Goal: Task Accomplishment & Management: Use online tool/utility

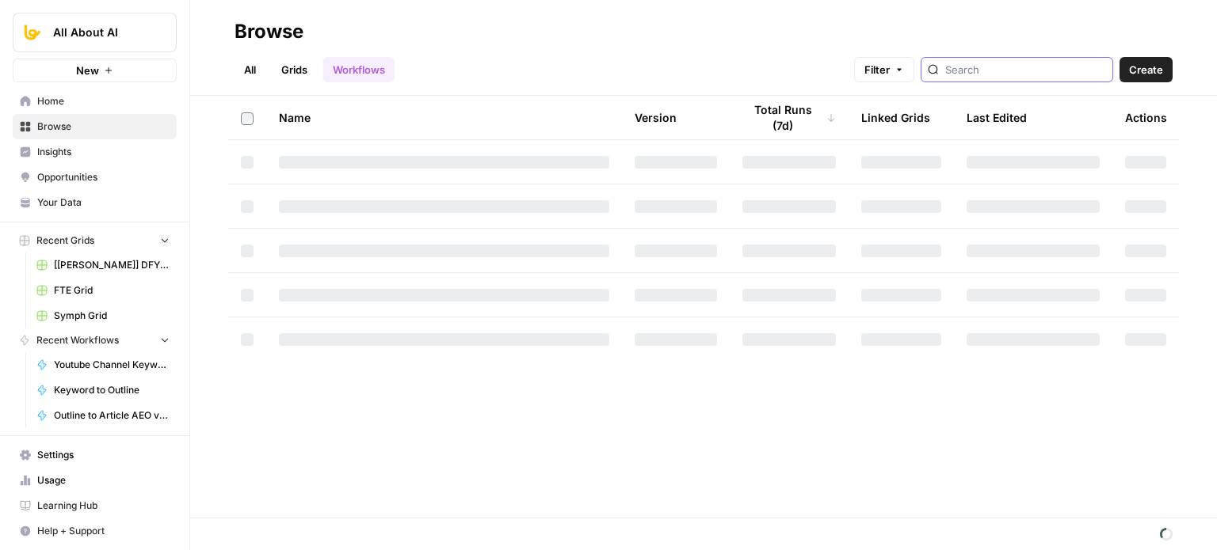
click at [977, 73] on input "search" at bounding box center [1025, 70] width 161 height 16
type input "PDP"
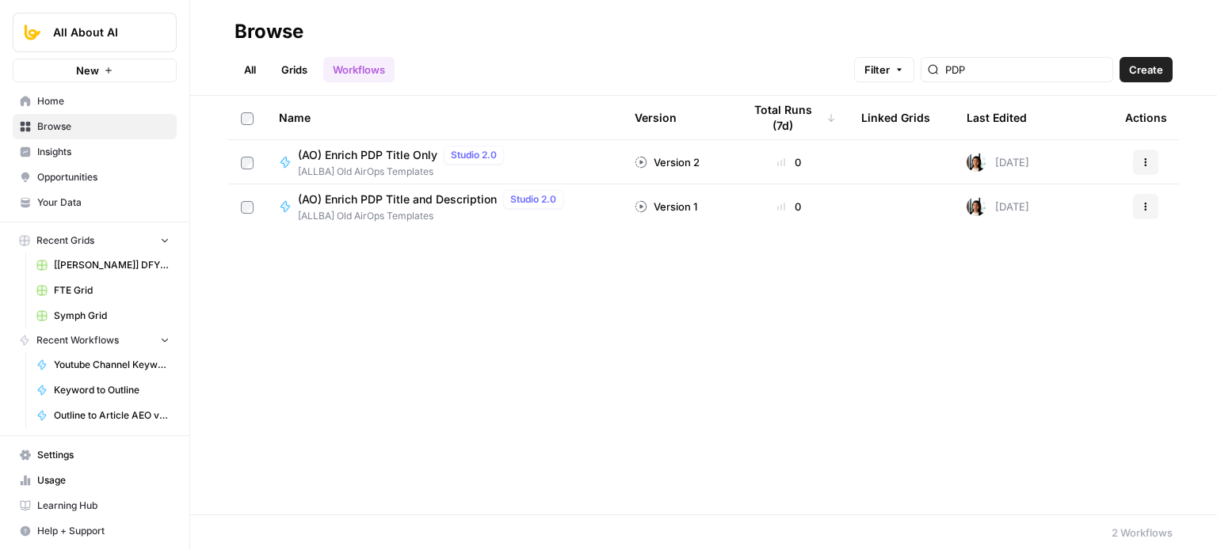
click at [356, 204] on span "(AO) Enrich PDP Title and Description" at bounding box center [397, 200] width 199 height 16
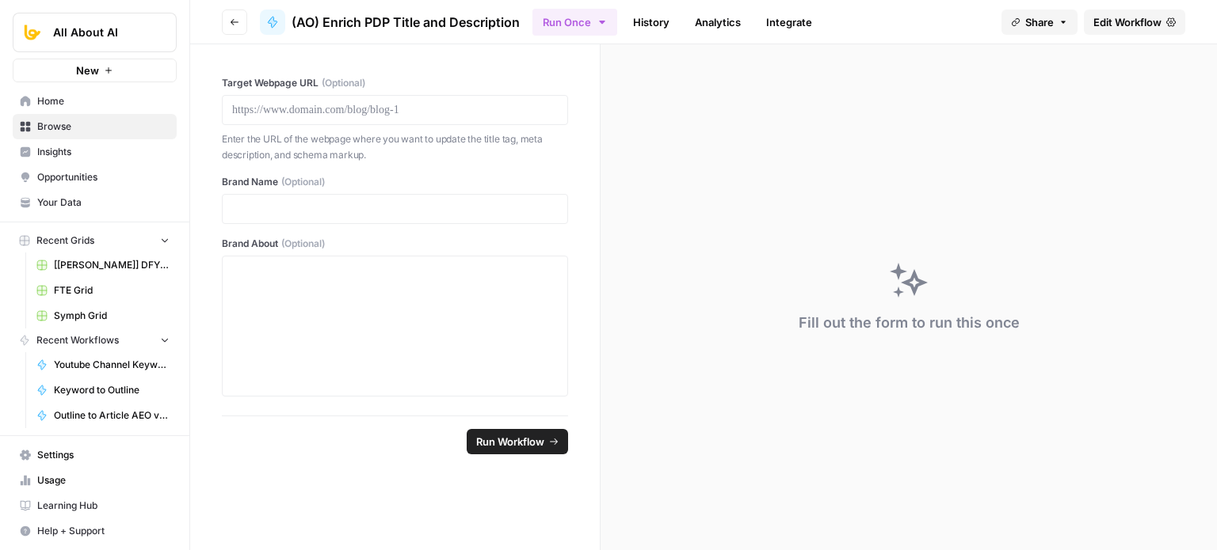
click at [1156, 19] on span "Edit Workflow" at bounding box center [1127, 22] width 68 height 16
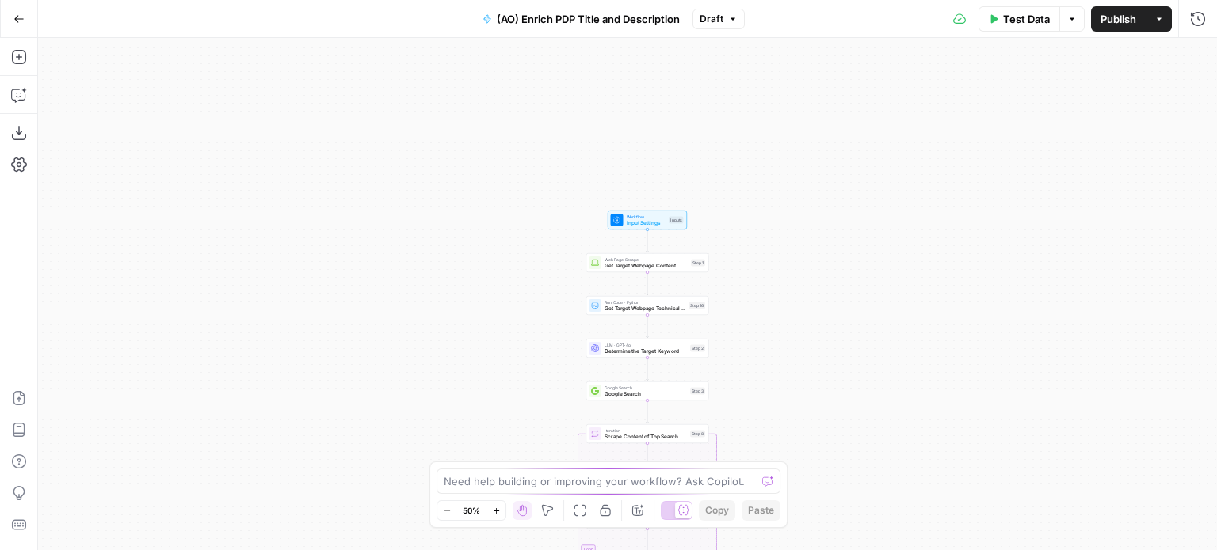
drag, startPoint x: 758, startPoint y: 82, endPoint x: 780, endPoint y: 296, distance: 215.8
click at [779, 308] on div "Workflow Input Settings Inputs Web Page Scrape Get Target Webpage Content Step …" at bounding box center [627, 294] width 1179 height 512
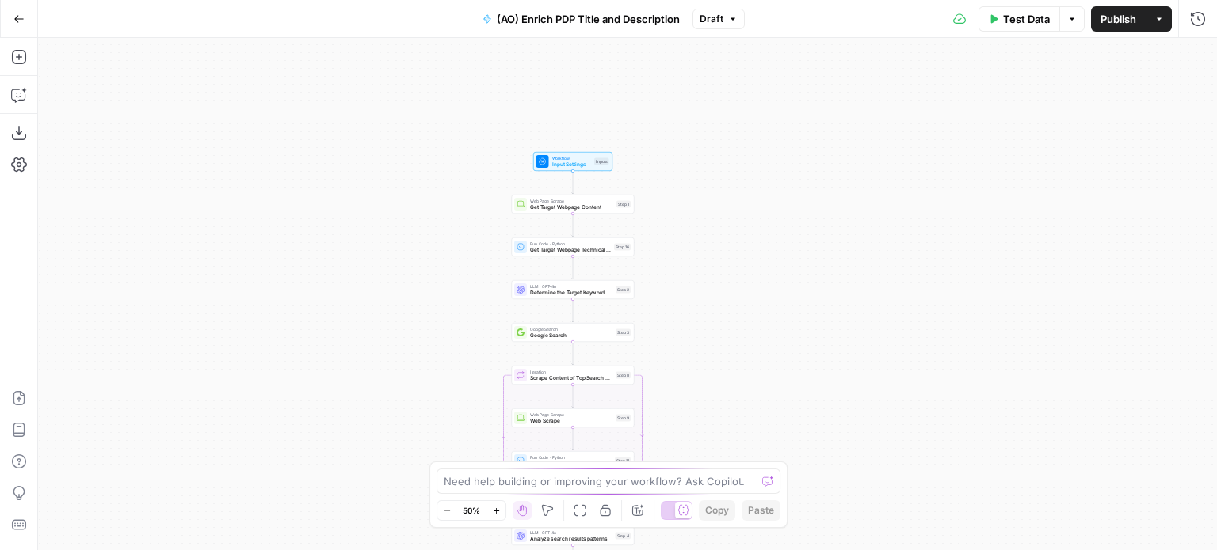
drag, startPoint x: 732, startPoint y: 248, endPoint x: 713, endPoint y: 196, distance: 55.6
click at [713, 196] on div "Workflow Input Settings Inputs Web Page Scrape Get Target Webpage Content Step …" at bounding box center [627, 294] width 1179 height 512
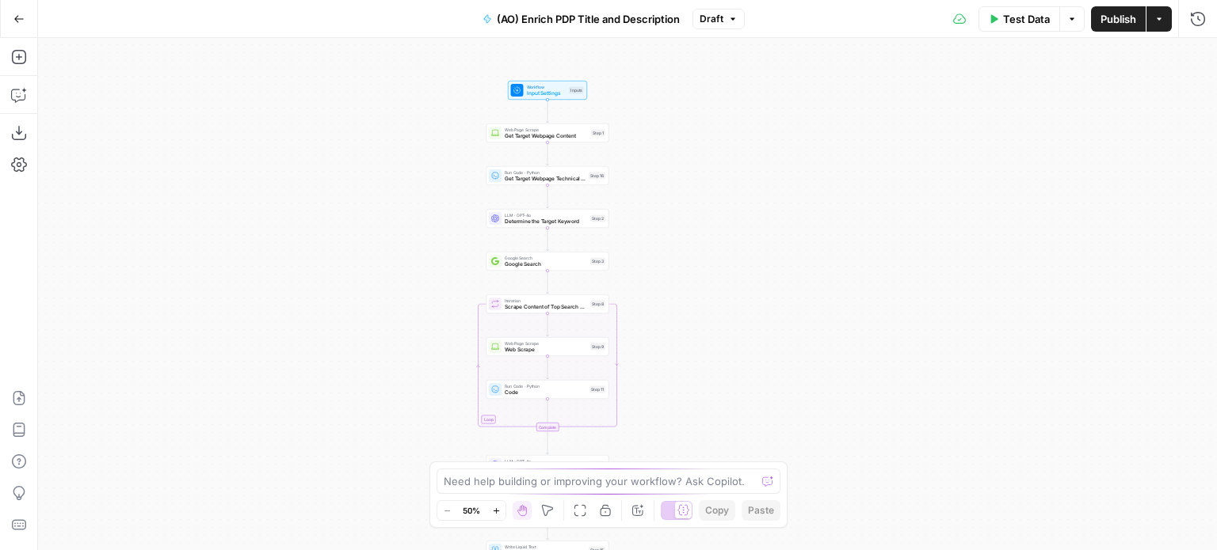
drag, startPoint x: 706, startPoint y: 364, endPoint x: 691, endPoint y: 156, distance: 208.8
click at [691, 140] on div "Workflow Input Settings Inputs Web Page Scrape Get Target Webpage Content Step …" at bounding box center [627, 294] width 1179 height 512
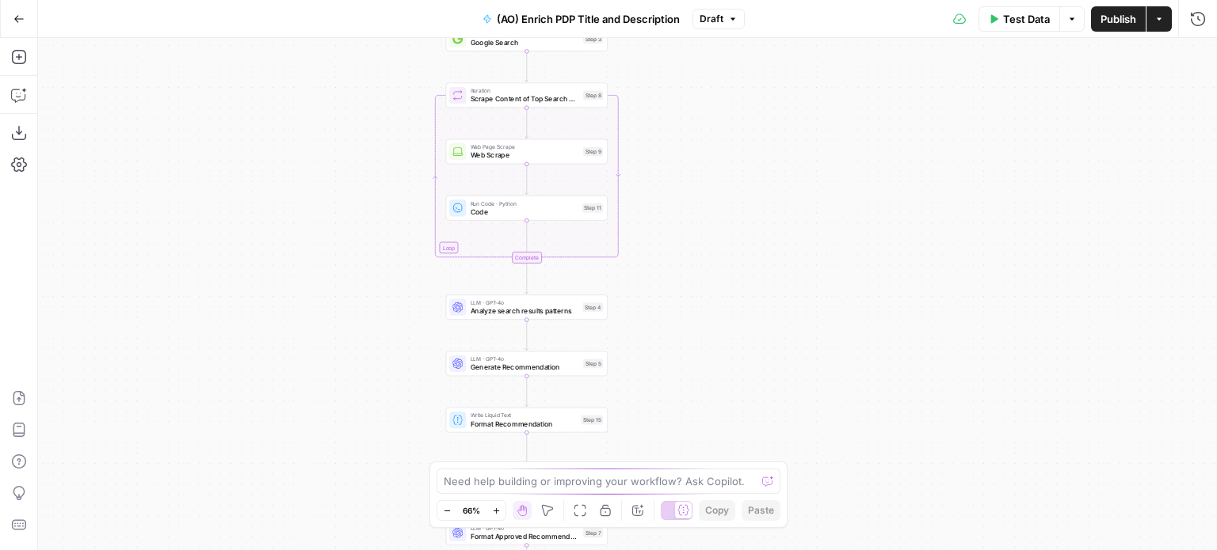
drag, startPoint x: 676, startPoint y: 295, endPoint x: 706, endPoint y: 310, distance: 34.4
click at [705, 450] on div "Workflow Input Settings Inputs Web Page Scrape Get Target Webpage Content Step …" at bounding box center [627, 294] width 1179 height 512
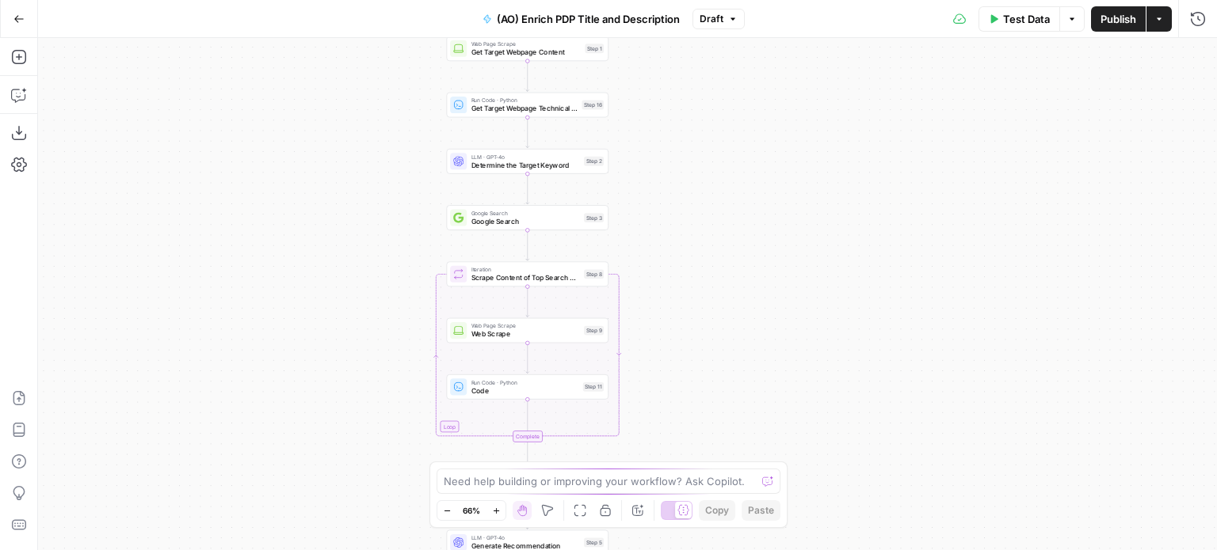
drag, startPoint x: 699, startPoint y: 154, endPoint x: 699, endPoint y: 327, distance: 172.7
click at [699, 327] on div "Workflow Input Settings Inputs Web Page Scrape Get Target Webpage Content Step …" at bounding box center [627, 294] width 1179 height 512
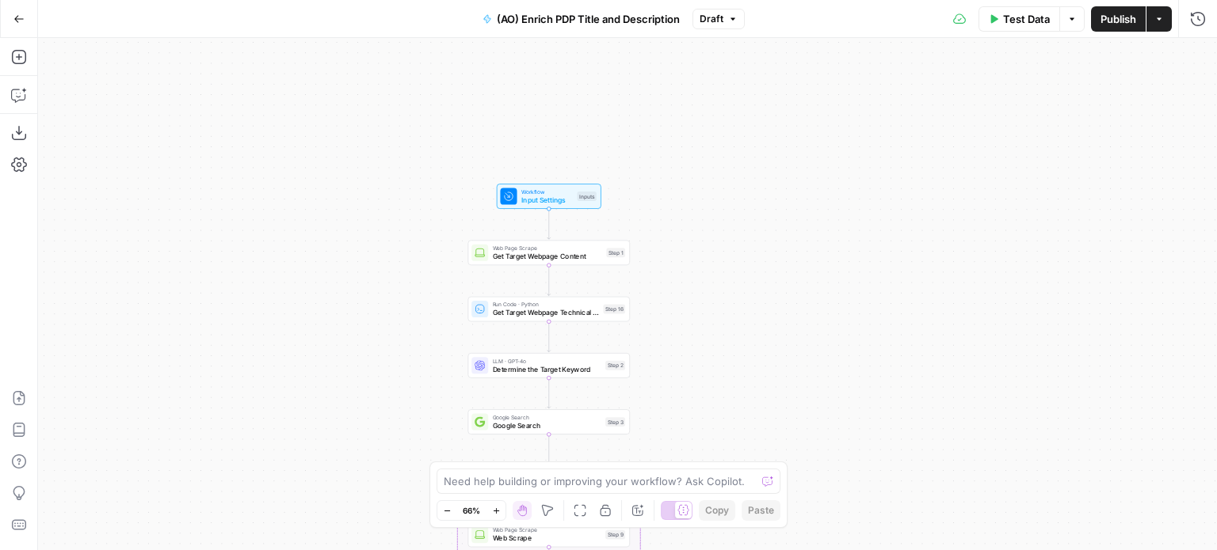
drag, startPoint x: 680, startPoint y: 100, endPoint x: 701, endPoint y: 304, distance: 205.5
click at [701, 304] on div "Workflow Input Settings Inputs Web Page Scrape Get Target Webpage Content Step …" at bounding box center [627, 294] width 1179 height 512
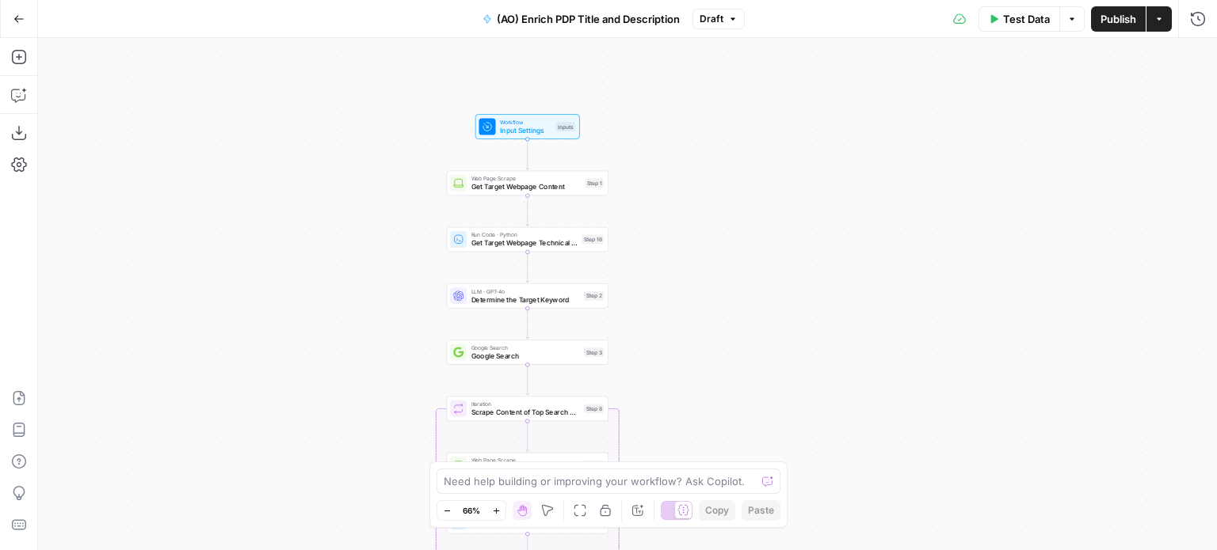
drag, startPoint x: 770, startPoint y: 413, endPoint x: 733, endPoint y: 54, distance: 361.5
click at [729, 60] on div "Workflow Input Settings Inputs Web Page Scrape Get Target Webpage Content Step …" at bounding box center [627, 294] width 1179 height 512
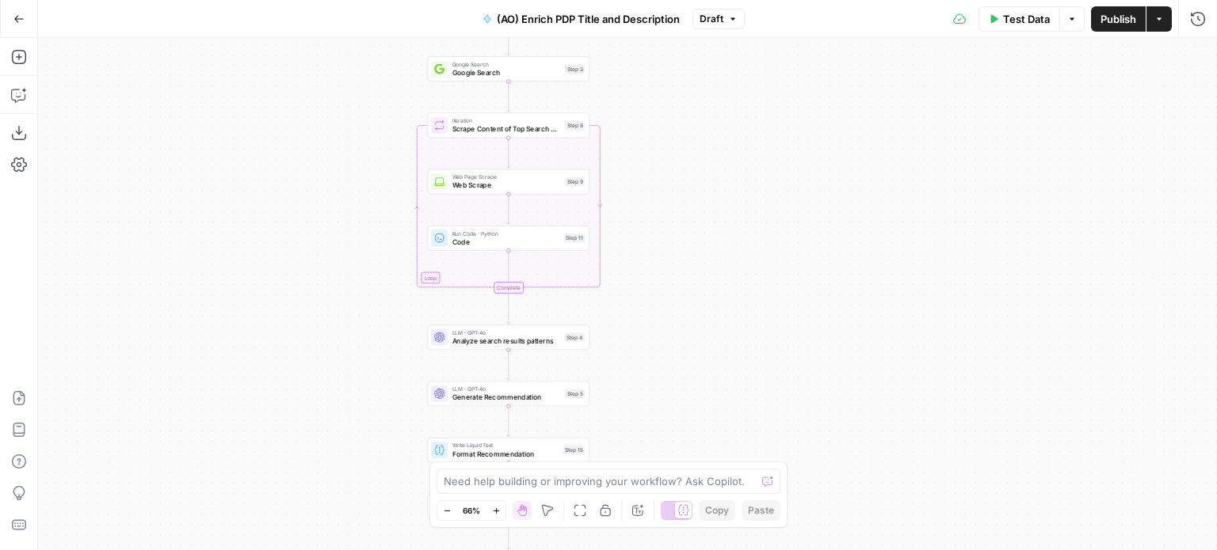
drag, startPoint x: 747, startPoint y: 279, endPoint x: 737, endPoint y: 53, distance: 225.9
click at [737, 54] on div "Workflow Input Settings Inputs Web Page Scrape Get Target Webpage Content Step …" at bounding box center [627, 294] width 1179 height 512
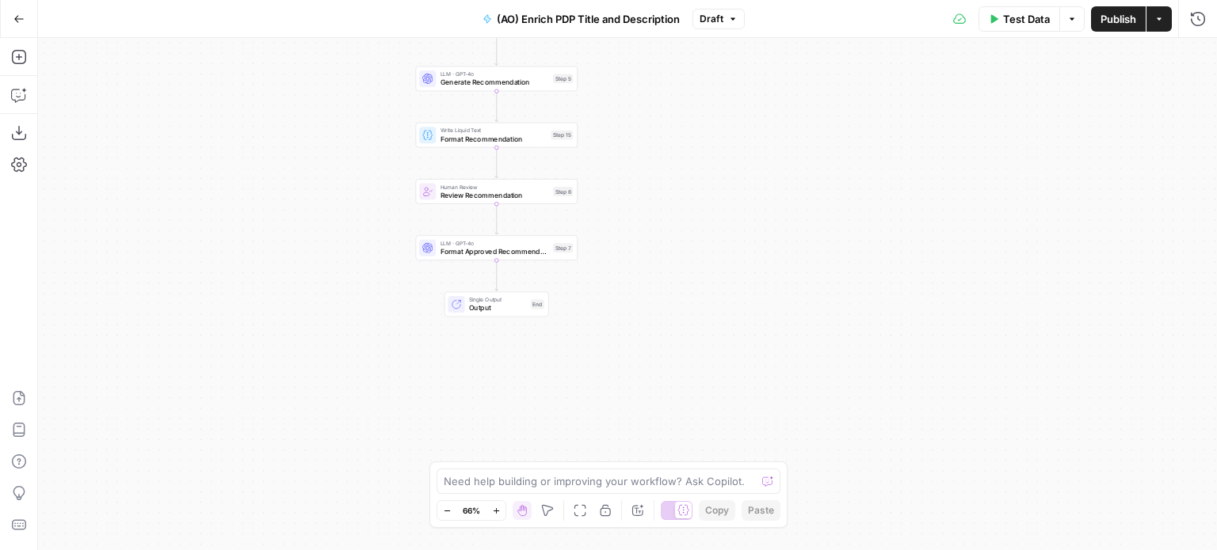
drag, startPoint x: 725, startPoint y: 267, endPoint x: 723, endPoint y: 172, distance: 95.1
click at [723, 172] on div "Workflow Input Settings Inputs Web Page Scrape Get Target Webpage Content Step …" at bounding box center [627, 294] width 1179 height 512
click at [13, 25] on button "Go Back" at bounding box center [19, 19] width 29 height 29
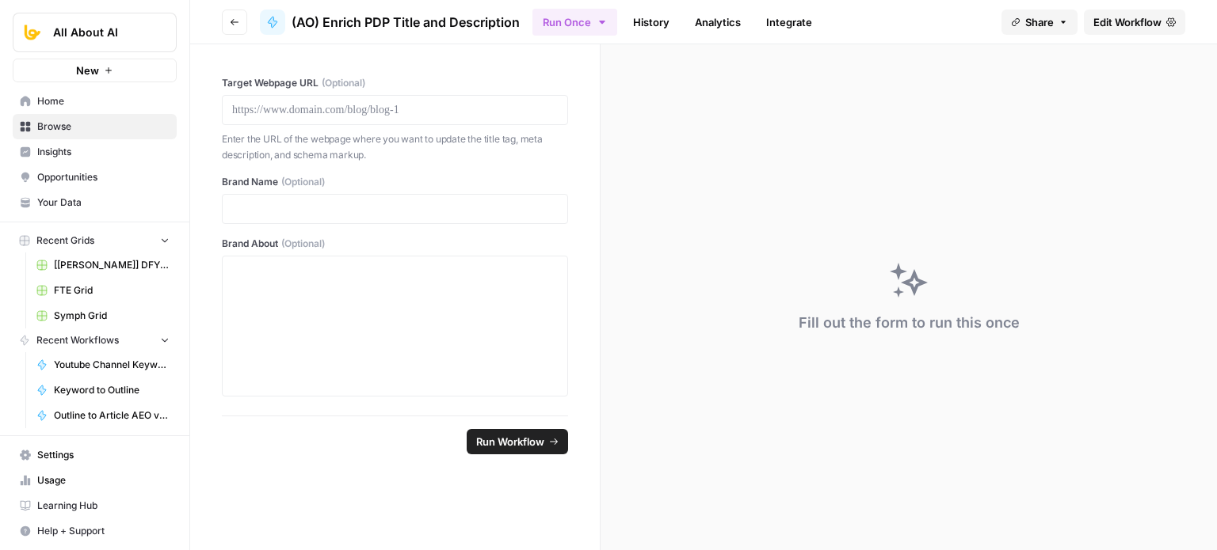
click at [225, 16] on button "Go back" at bounding box center [234, 22] width 25 height 25
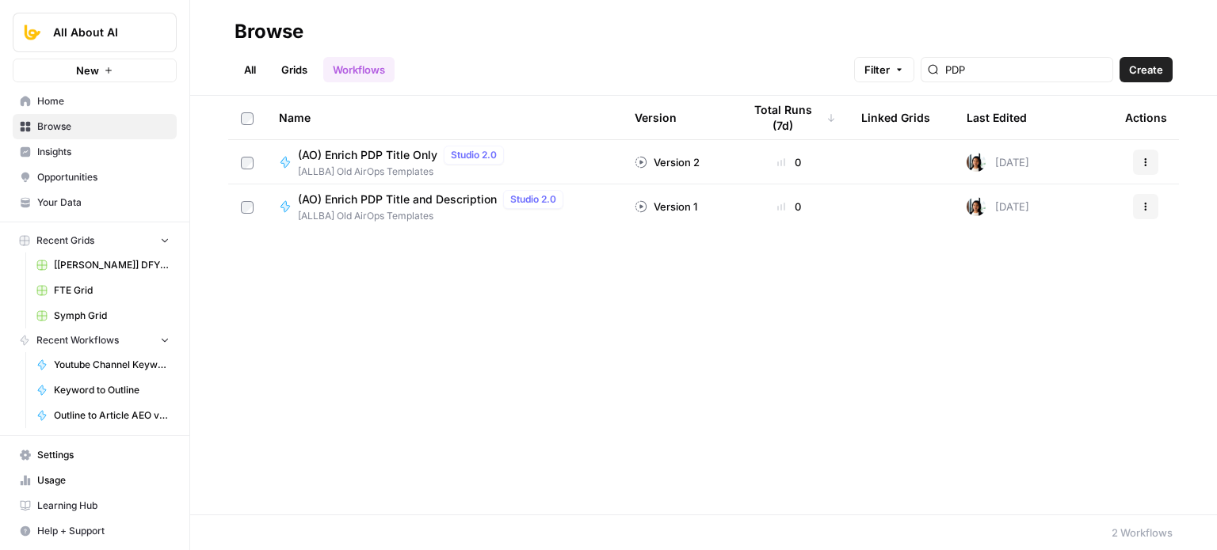
click at [408, 169] on span "[ALLBA] Old AirOps Templates" at bounding box center [404, 172] width 212 height 14
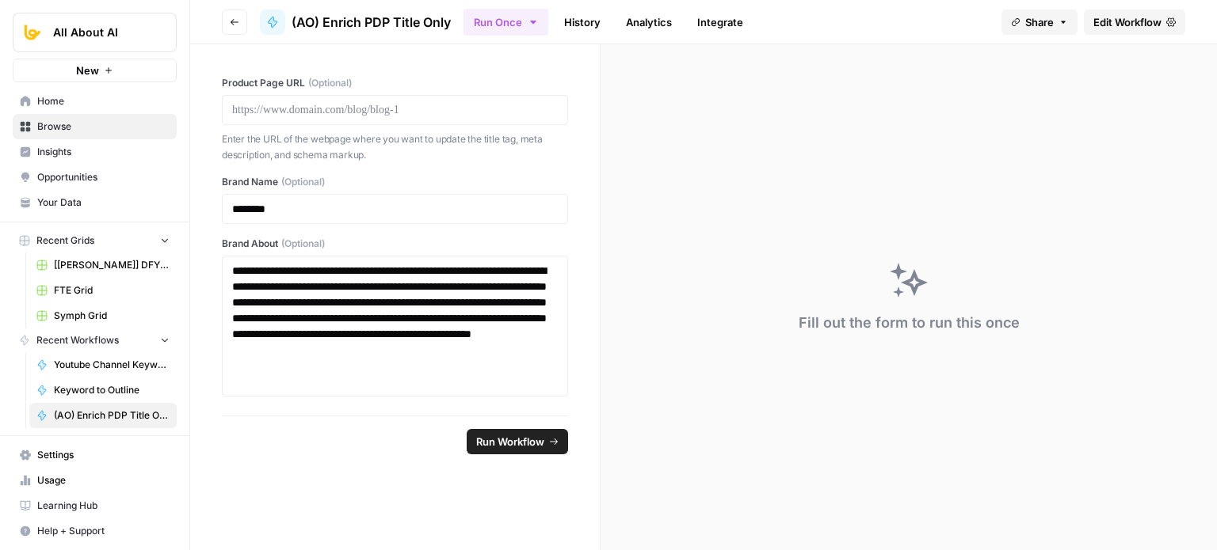
click at [242, 18] on button "Go back" at bounding box center [234, 22] width 25 height 25
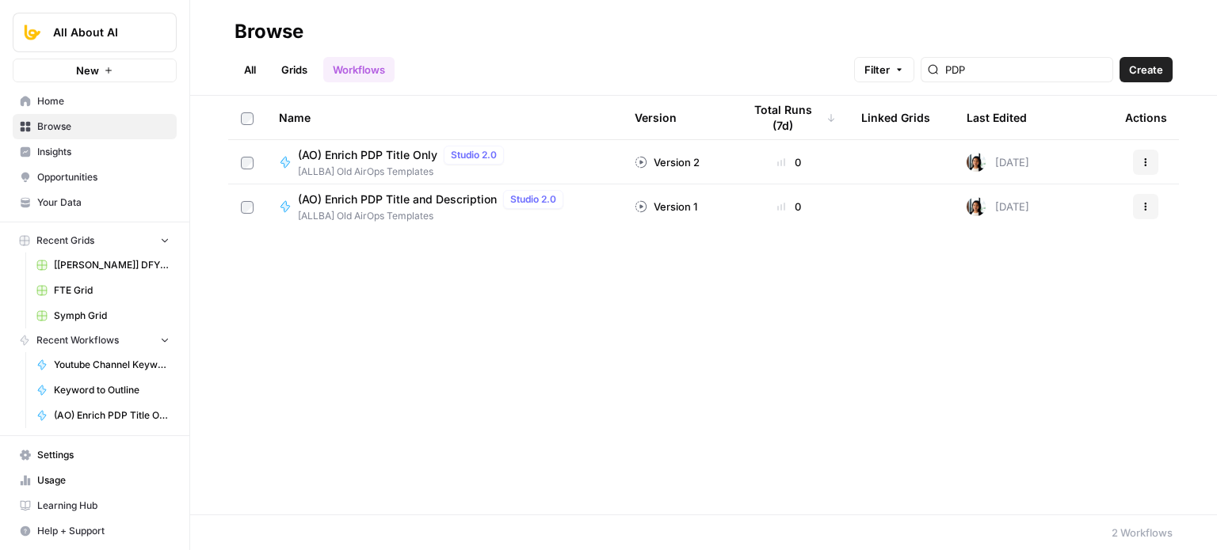
click at [795, 375] on div "Name Version Total Runs (7d) Linked Grids Last Edited Actions (AO) Enrich PDP T…" at bounding box center [703, 305] width 1026 height 419
drag, startPoint x: 1052, startPoint y: 71, endPoint x: 919, endPoint y: 82, distance: 133.5
click at [922, 82] on div "Filter PDP Create" at bounding box center [1013, 69] width 318 height 25
type input "PDP"
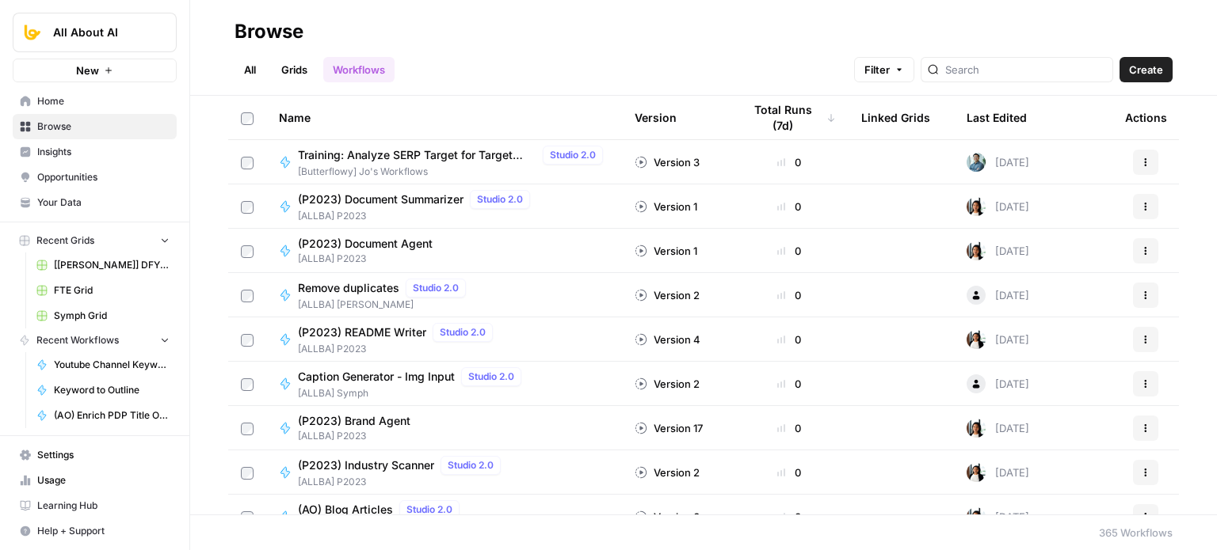
click at [1142, 74] on span "Create" at bounding box center [1146, 70] width 34 height 16
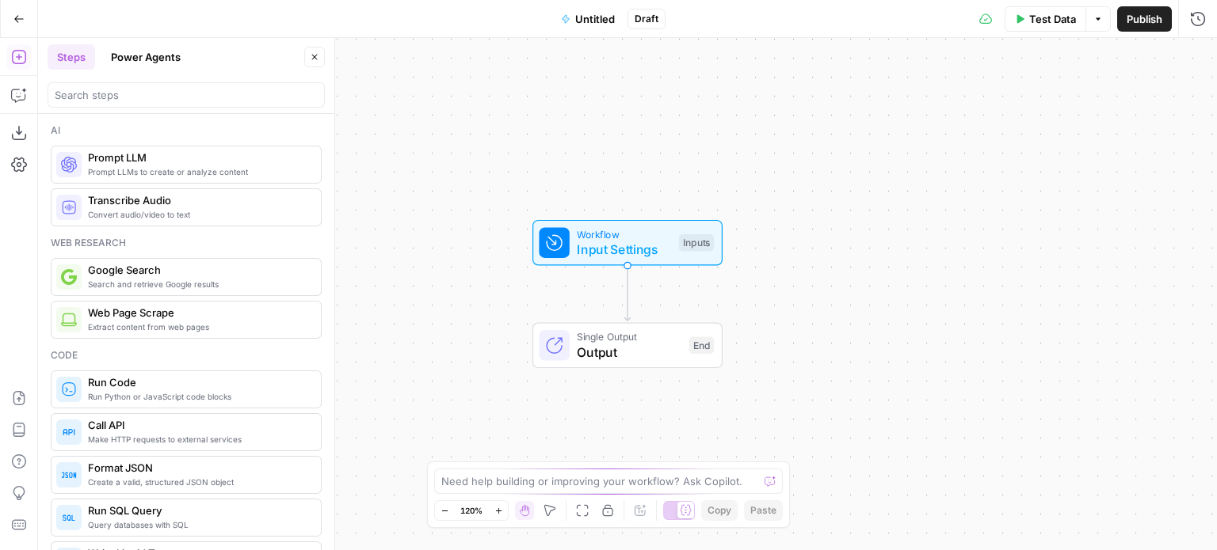
click at [464, 203] on div "Workflow Input Settings Inputs Single Output Output End" at bounding box center [627, 294] width 1179 height 512
click at [10, 388] on button "Import JSON" at bounding box center [18, 398] width 25 height 25
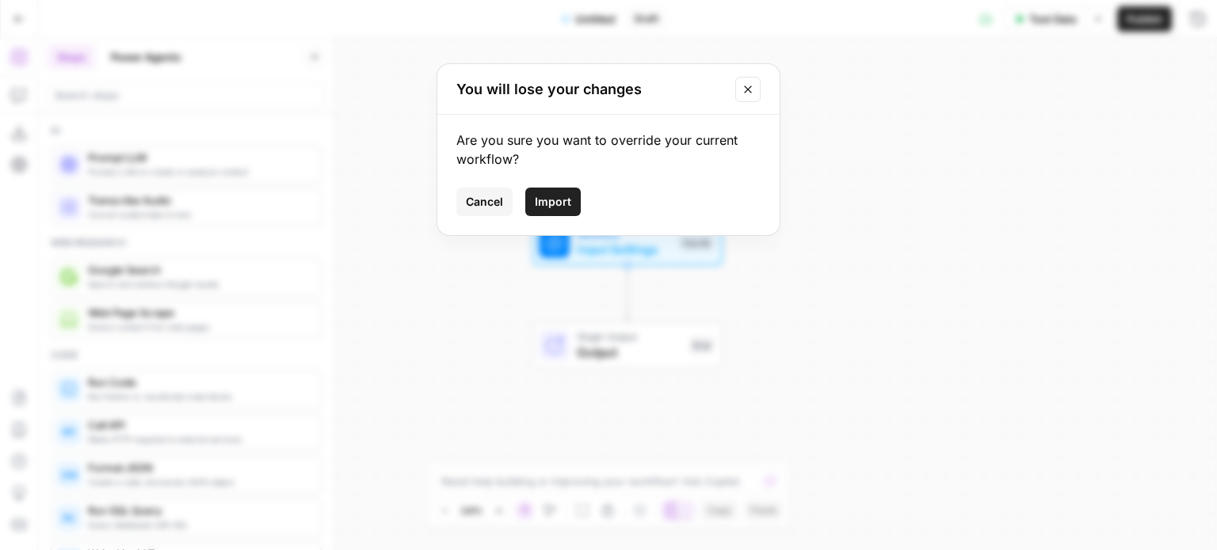
click at [561, 197] on span "Import" at bounding box center [553, 202] width 36 height 16
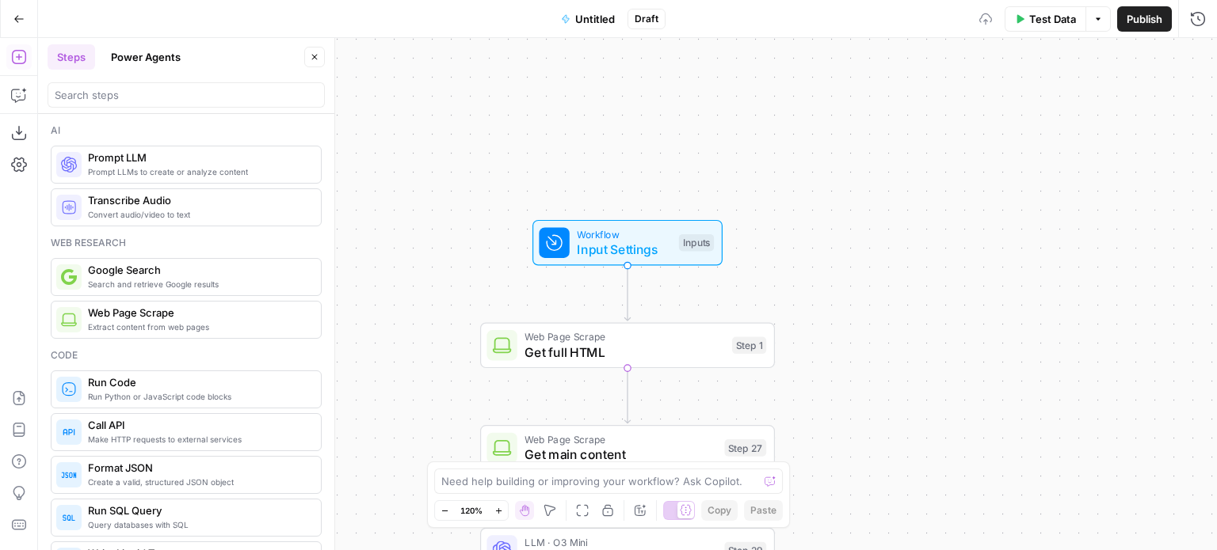
drag, startPoint x: 413, startPoint y: 276, endPoint x: 414, endPoint y: 137, distance: 138.6
click at [414, 139] on div "Workflow Input Settings Inputs Web Page Scrape Get full HTML Step 1 Web Page Sc…" at bounding box center [627, 294] width 1179 height 512
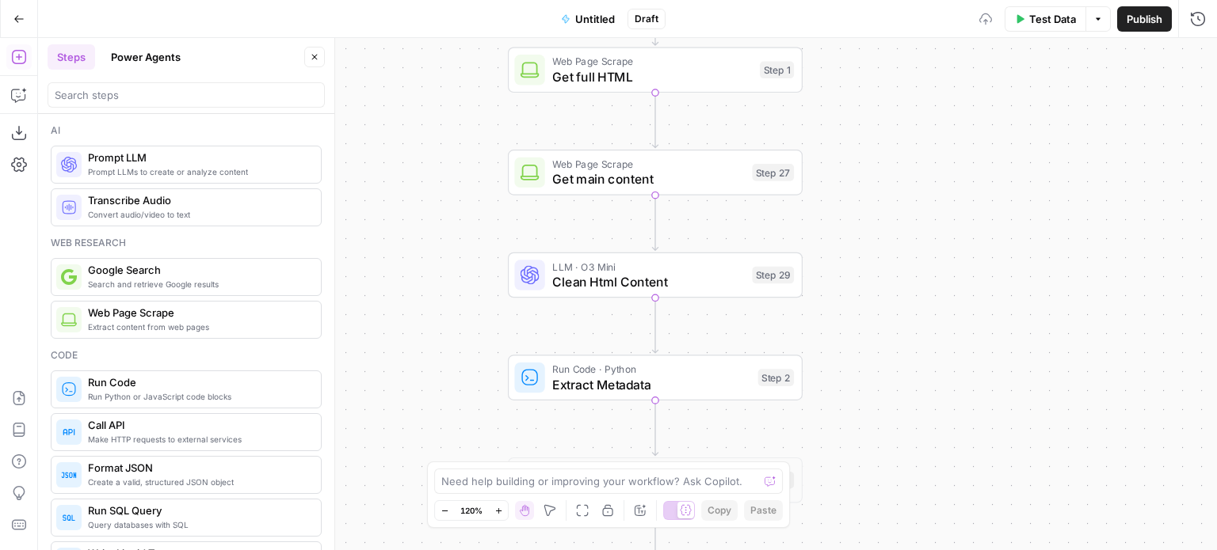
drag, startPoint x: 398, startPoint y: 296, endPoint x: 417, endPoint y: 187, distance: 110.9
click at [417, 187] on div "Workflow Input Settings Inputs Web Page Scrape Get full HTML Step 1 Web Page Sc…" at bounding box center [627, 294] width 1179 height 512
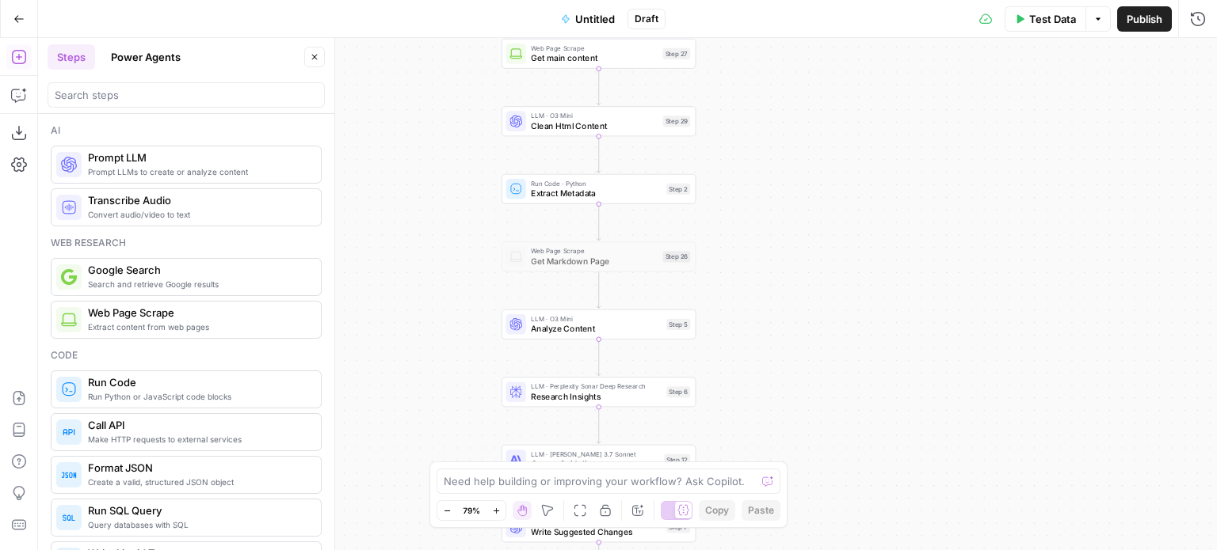
drag, startPoint x: 429, startPoint y: 318, endPoint x: 449, endPoint y: 177, distance: 141.6
click at [449, 177] on div "Workflow Input Settings Inputs Web Page Scrape Get full HTML Step 1 Web Page Sc…" at bounding box center [627, 294] width 1179 height 512
drag, startPoint x: 425, startPoint y: 351, endPoint x: 430, endPoint y: 191, distance: 160.1
click at [429, 192] on div "Workflow Input Settings Inputs Web Page Scrape Get full HTML Step 1 Web Page Sc…" at bounding box center [627, 294] width 1179 height 512
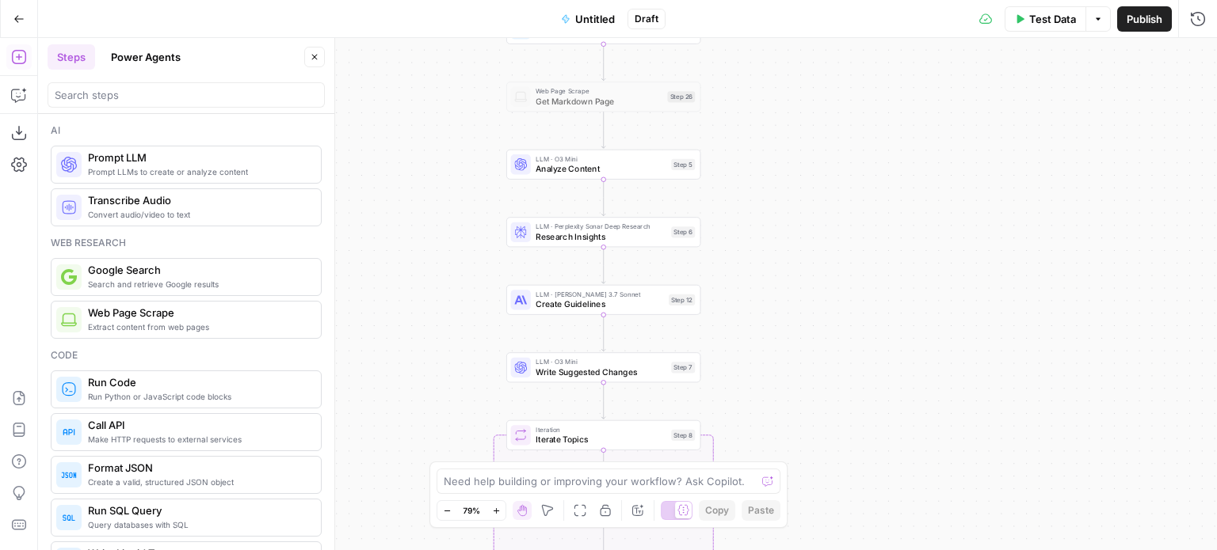
drag, startPoint x: 432, startPoint y: 333, endPoint x: 437, endPoint y: 195, distance: 138.7
click at [437, 195] on div "Workflow Input Settings Inputs Web Page Scrape Get full HTML Step 1 Web Page Sc…" at bounding box center [627, 294] width 1179 height 512
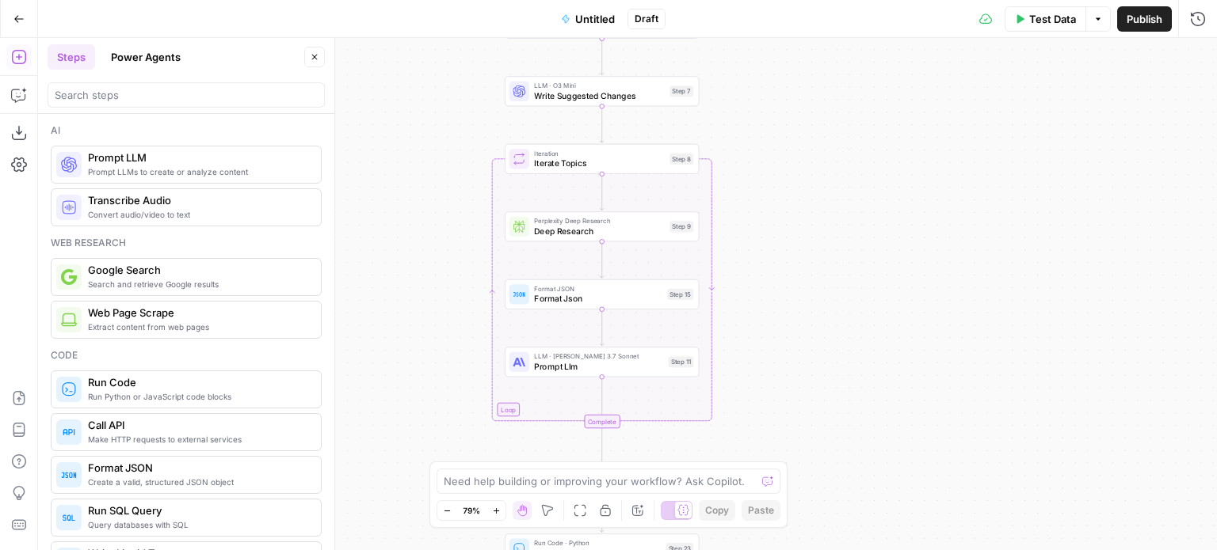
drag, startPoint x: 421, startPoint y: 330, endPoint x: 413, endPoint y: 192, distance: 138.0
click at [413, 192] on div "Workflow Input Settings Inputs Web Page Scrape Get full HTML Step 1 Web Page Sc…" at bounding box center [627, 294] width 1179 height 512
drag, startPoint x: 414, startPoint y: 160, endPoint x: 417, endPoint y: 131, distance: 28.7
click at [417, 131] on div "Workflow Input Settings Inputs Web Page Scrape Get full HTML Step 1 Web Page Sc…" at bounding box center [627, 294] width 1179 height 512
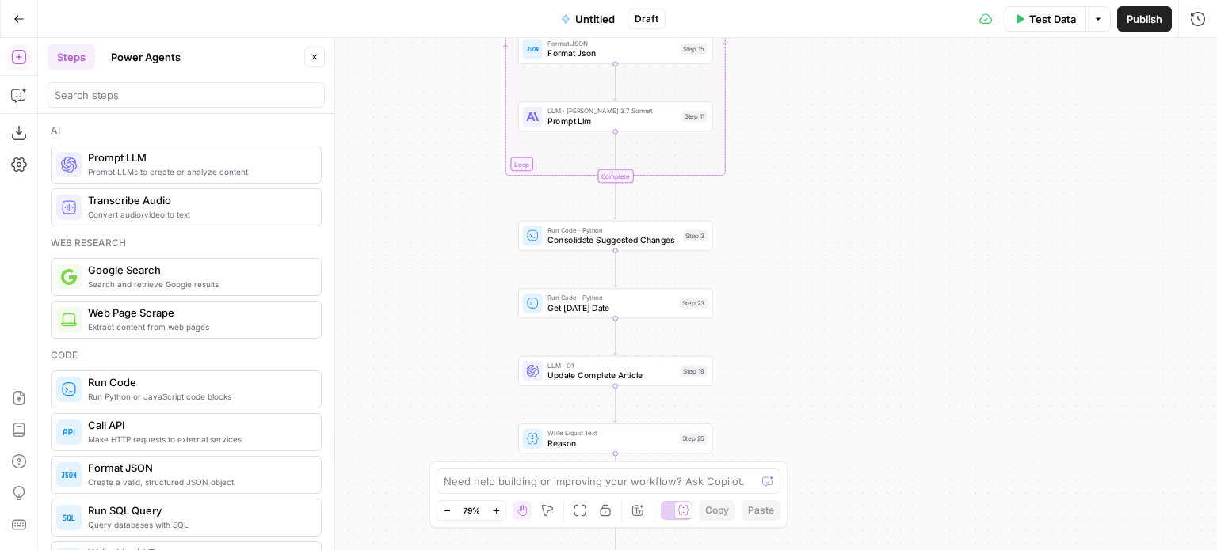
drag, startPoint x: 421, startPoint y: 270, endPoint x: 409, endPoint y: 122, distance: 148.5
click at [409, 116] on div "Workflow Input Settings Inputs Web Page Scrape Get full HTML Step 1 Web Page Sc…" at bounding box center [627, 294] width 1179 height 512
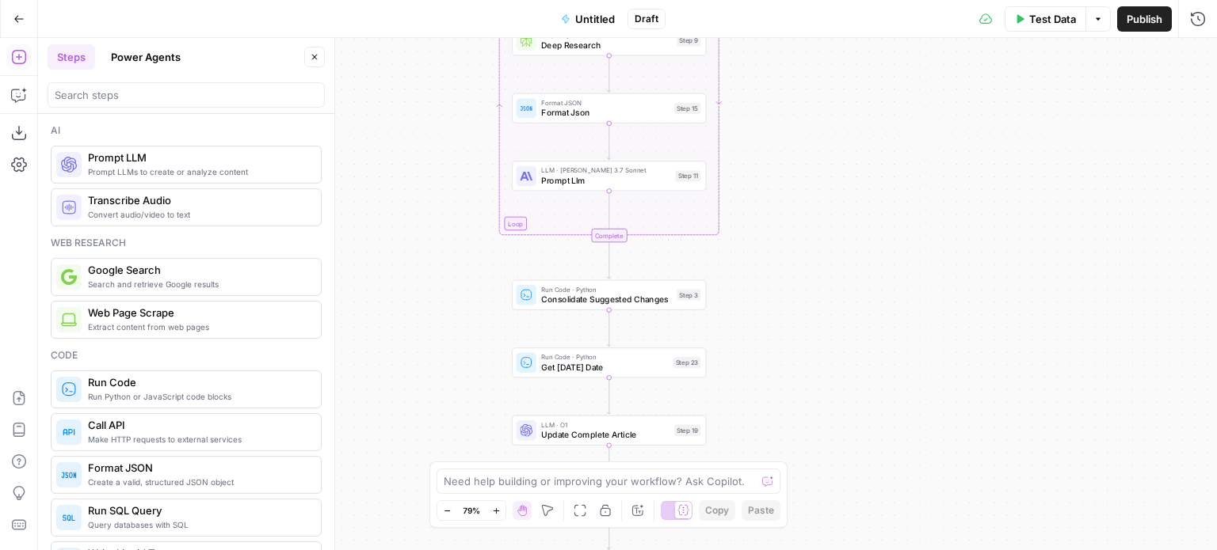
drag, startPoint x: 450, startPoint y: 134, endPoint x: 458, endPoint y: 218, distance: 84.3
click at [451, 394] on div "Workflow Input Settings Inputs Web Page Scrape Get full HTML Step 1 Web Page Sc…" at bounding box center [627, 294] width 1179 height 512
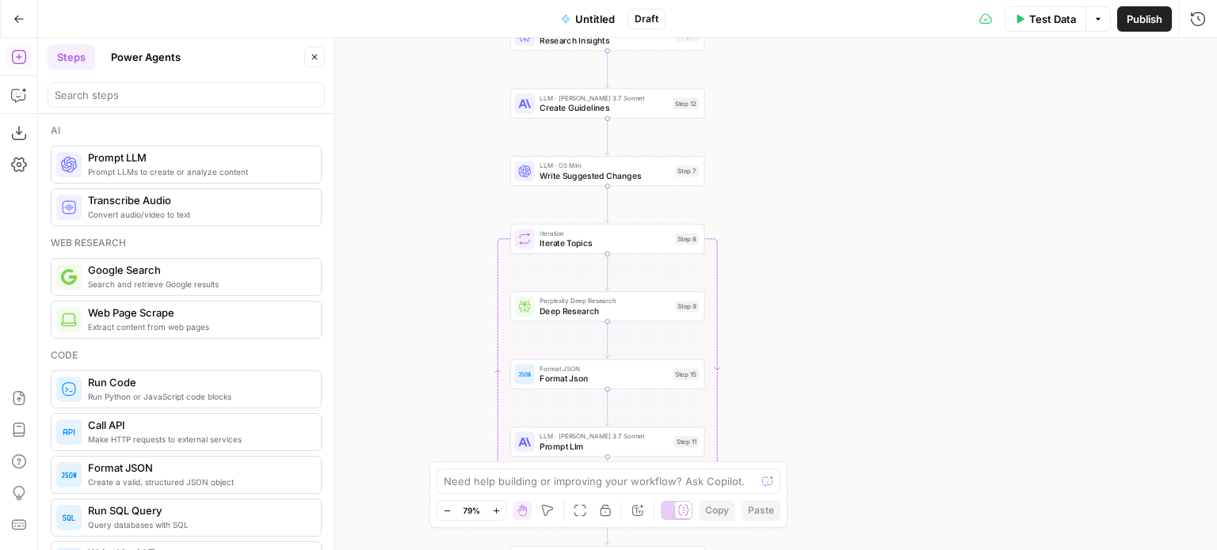
drag, startPoint x: 465, startPoint y: 167, endPoint x: 445, endPoint y: 281, distance: 115.8
click at [467, 385] on div "Workflow Input Settings Inputs Web Page Scrape Get full HTML Step 1 Web Page Sc…" at bounding box center [627, 294] width 1179 height 512
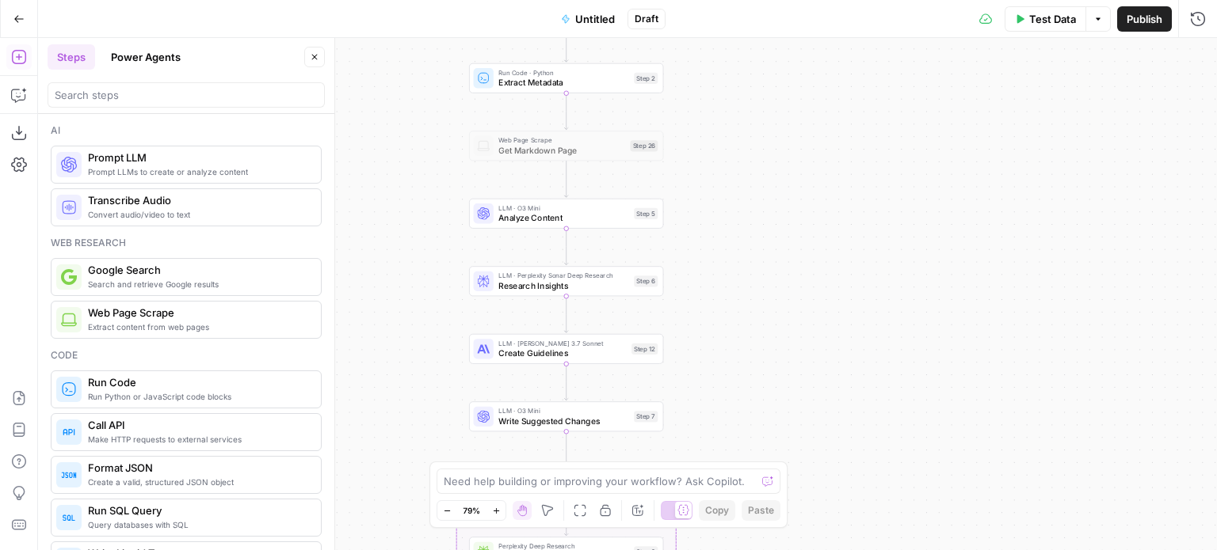
drag, startPoint x: 432, startPoint y: 142, endPoint x: 390, endPoint y: 388, distance: 249.9
click at [390, 388] on div "Workflow Input Settings Inputs Web Page Scrape Get full HTML Step 1 Web Page Sc…" at bounding box center [627, 294] width 1179 height 512
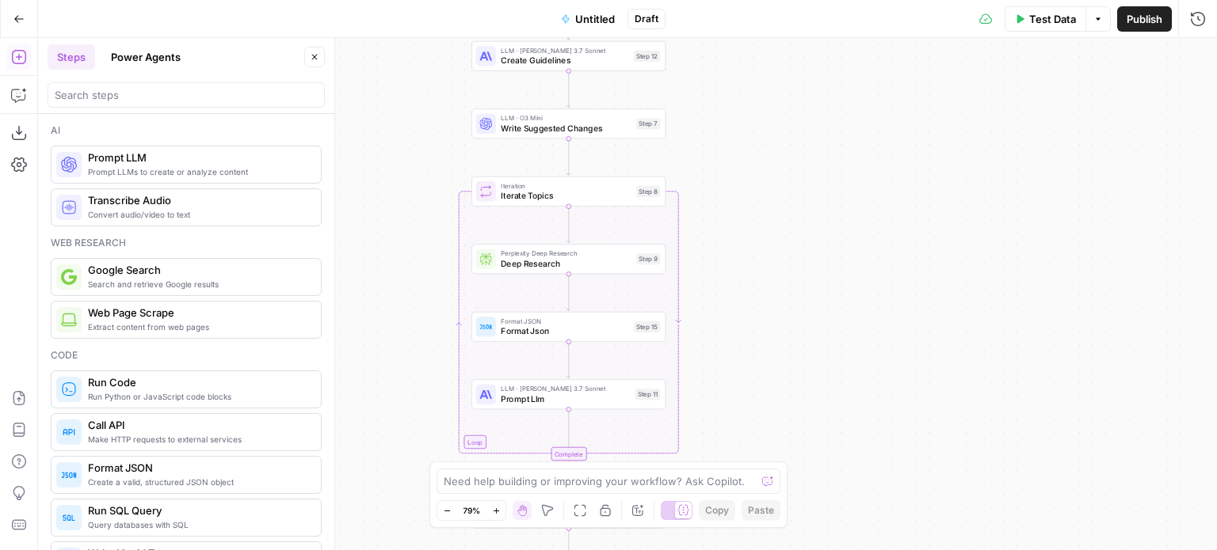
drag, startPoint x: 390, startPoint y: 388, endPoint x: 390, endPoint y: 85, distance: 303.3
click at [390, 85] on div "Workflow Input Settings Inputs Web Page Scrape Get full HTML Step 1 Web Page Sc…" at bounding box center [627, 294] width 1179 height 512
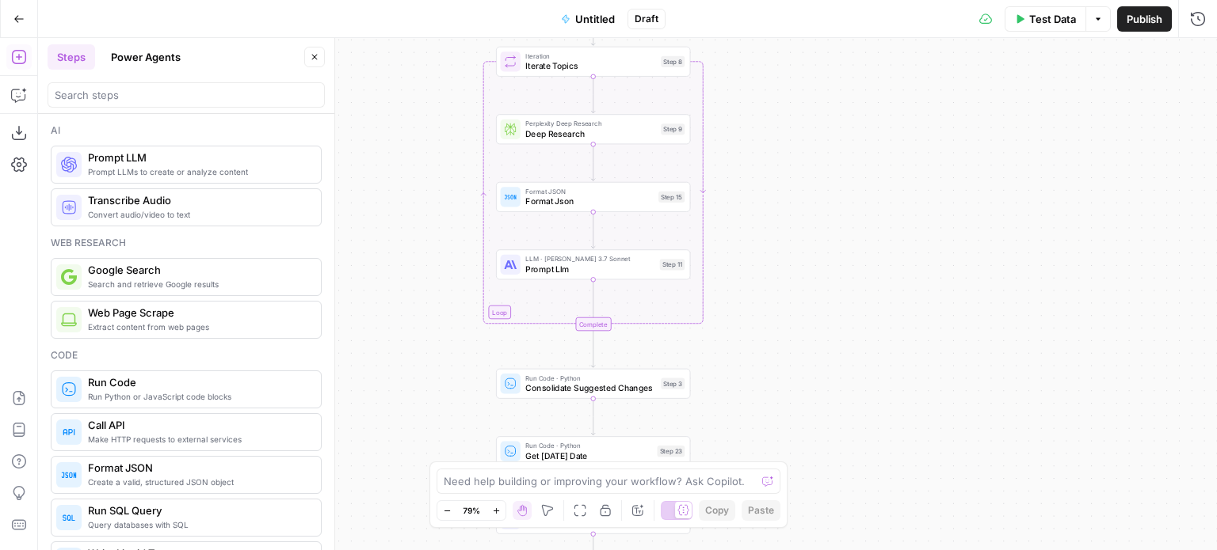
drag, startPoint x: 425, startPoint y: 330, endPoint x: 428, endPoint y: 293, distance: 37.4
click at [428, 293] on div "Workflow Input Settings Inputs Web Page Scrape Get full HTML Step 1 Web Page Sc…" at bounding box center [627, 294] width 1179 height 512
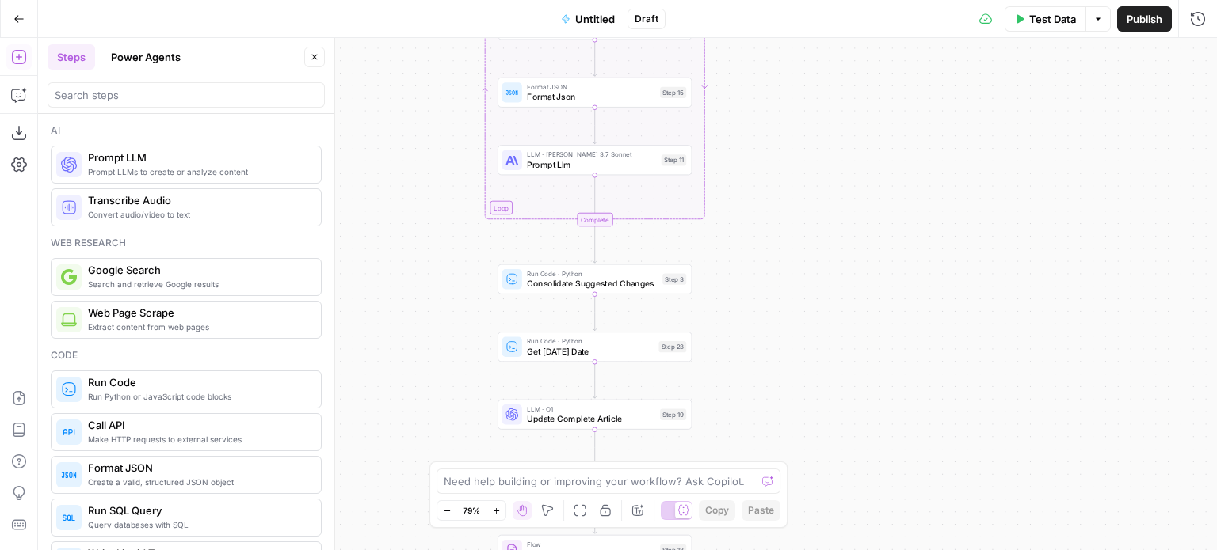
drag, startPoint x: 424, startPoint y: 379, endPoint x: 425, endPoint y: 274, distance: 104.6
click at [425, 274] on div "Workflow Input Settings Inputs Web Page Scrape Get full HTML Step 1 Web Page Sc…" at bounding box center [627, 294] width 1179 height 512
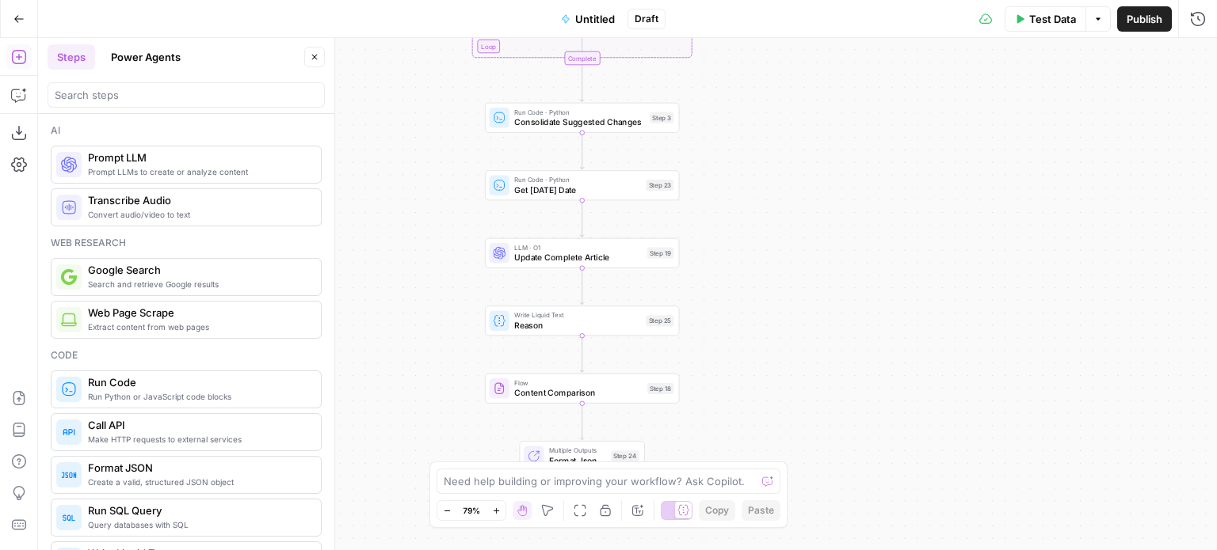
drag, startPoint x: 430, startPoint y: 272, endPoint x: 417, endPoint y: 110, distance: 162.1
click at [417, 110] on div "Workflow Input Settings Inputs Web Page Scrape Get full HTML Step 1 Web Page Sc…" at bounding box center [627, 294] width 1179 height 512
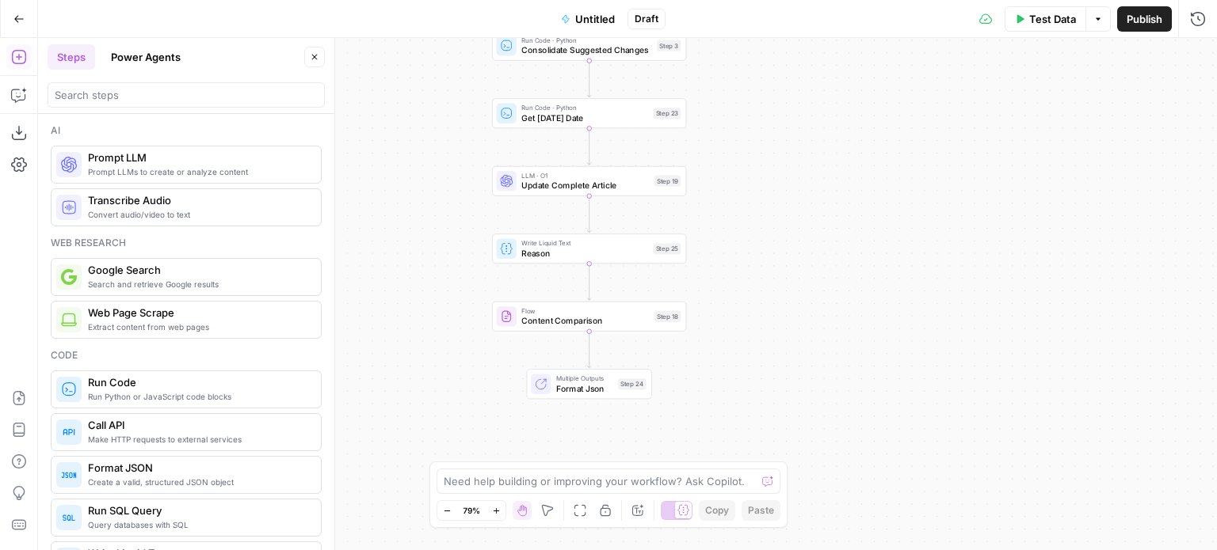
drag, startPoint x: 399, startPoint y: 233, endPoint x: 406, endPoint y: 161, distance: 72.4
click at [406, 161] on div "Workflow Input Settings Inputs Web Page Scrape Get full HTML Step 1 Web Page Sc…" at bounding box center [627, 294] width 1179 height 512
click at [570, 256] on span "Reason" at bounding box center [584, 253] width 127 height 13
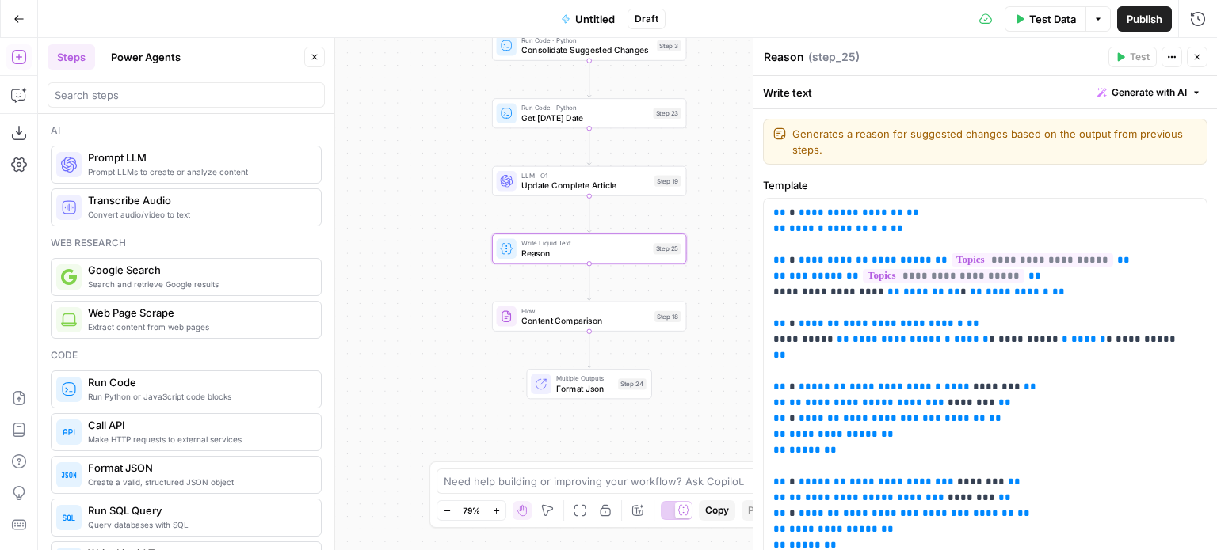
drag, startPoint x: 406, startPoint y: 172, endPoint x: 431, endPoint y: 258, distance: 90.0
click at [415, 459] on div "Workflow Input Settings Inputs Web Page Scrape Get full HTML Step 1 Web Page Sc…" at bounding box center [627, 294] width 1179 height 512
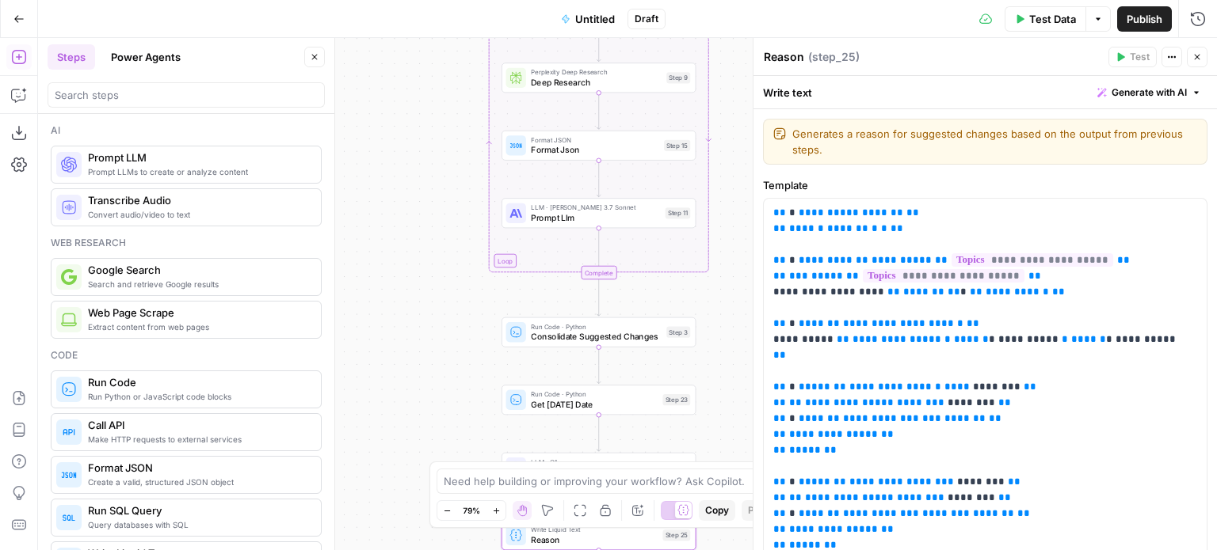
drag, startPoint x: 425, startPoint y: 202, endPoint x: 428, endPoint y: 413, distance: 211.5
click at [428, 413] on div "Workflow Input Settings Inputs Web Page Scrape Get full HTML Step 1 Web Page Sc…" at bounding box center [627, 294] width 1179 height 512
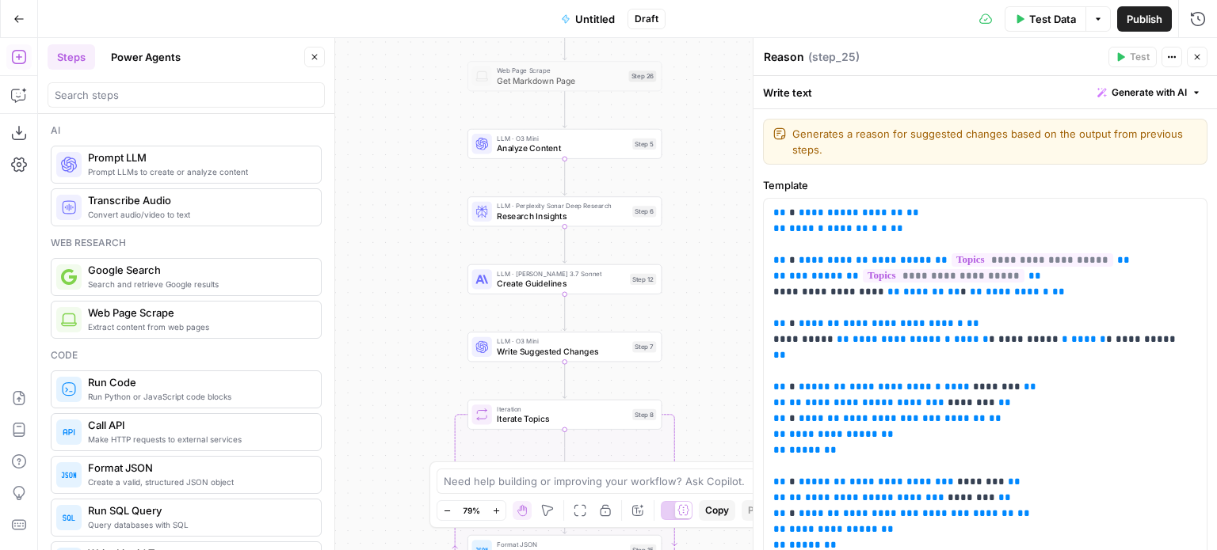
drag, startPoint x: 417, startPoint y: 278, endPoint x: 387, endPoint y: 360, distance: 87.7
click at [387, 360] on div "Workflow Input Settings Inputs Web Page Scrape Get full HTML Step 1 Web Page Sc…" at bounding box center [627, 294] width 1179 height 512
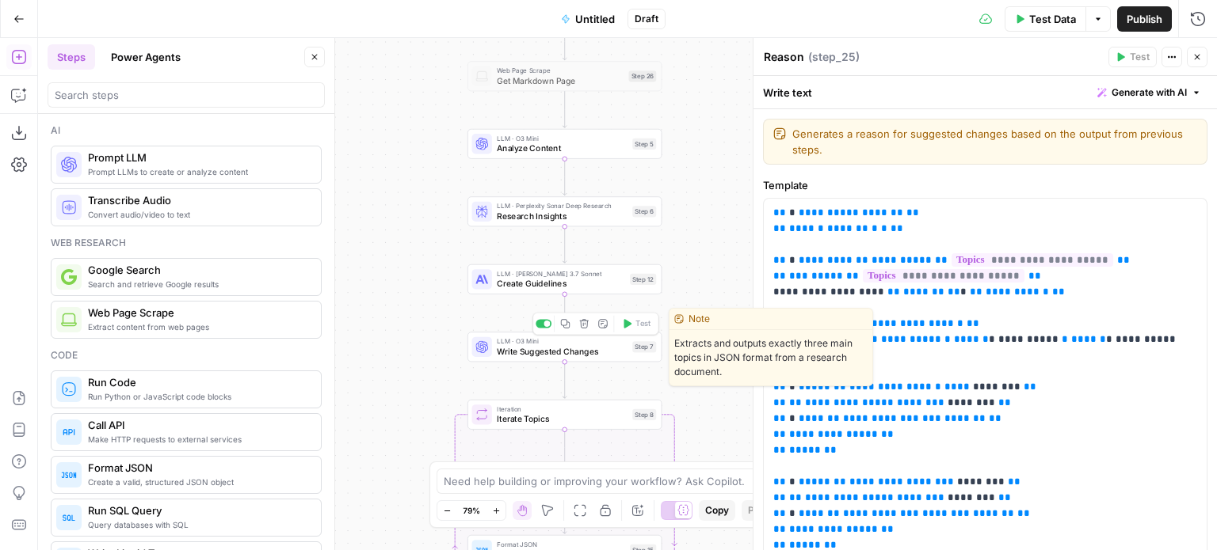
click at [554, 354] on span "Write Suggested Changes" at bounding box center [562, 351] width 131 height 13
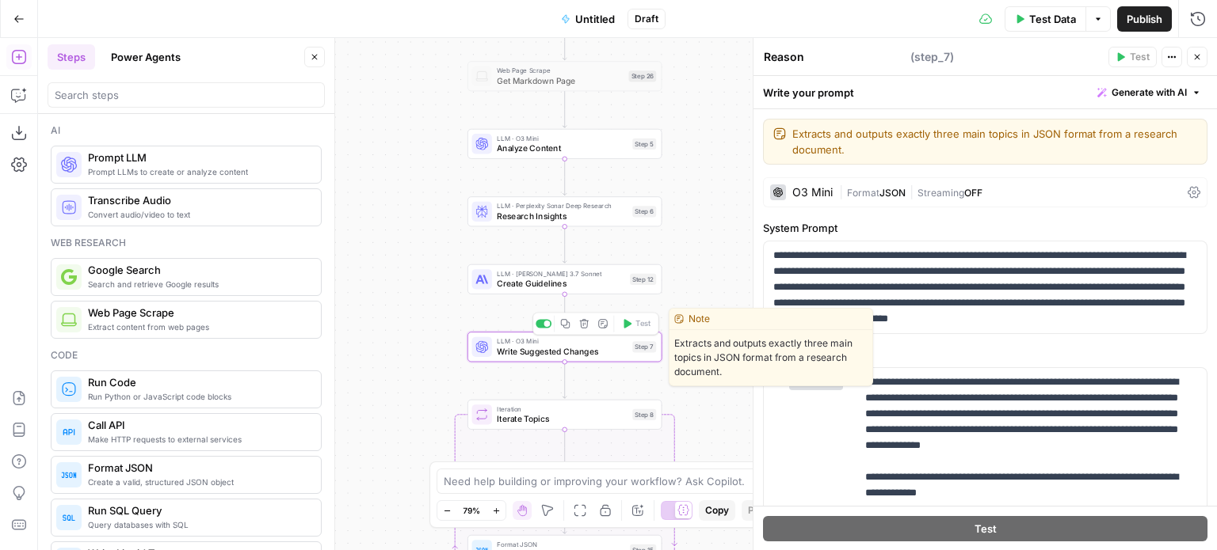
type textarea "Write Suggested Changes"
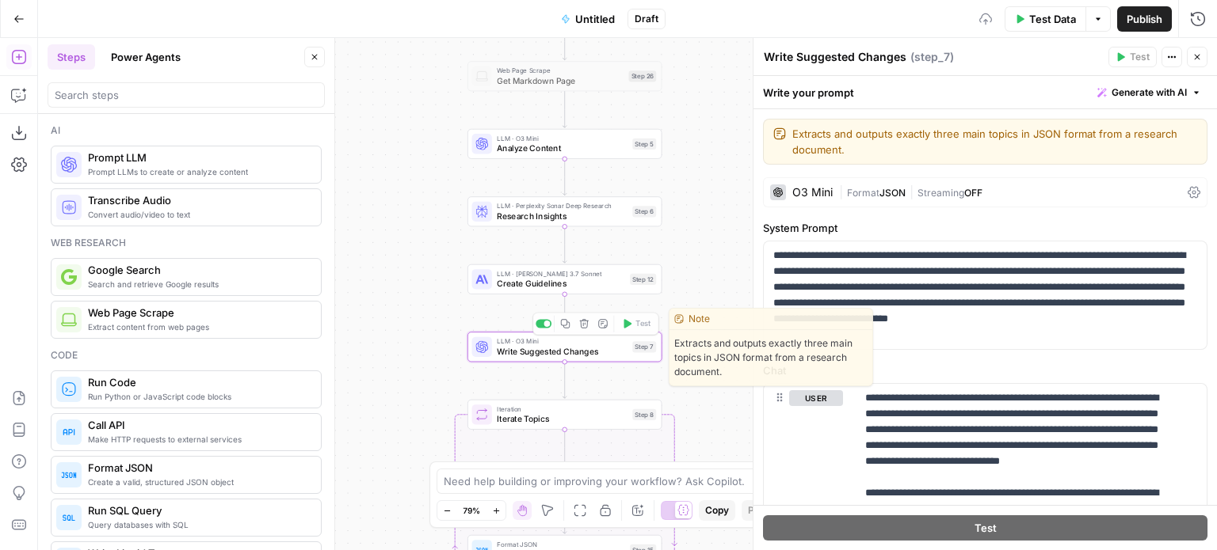
drag, startPoint x: 394, startPoint y: 275, endPoint x: 378, endPoint y: 311, distance: 40.1
click at [378, 311] on div "Workflow Input Settings Inputs Web Page Scrape Get full HTML Step 1 Web Page Sc…" at bounding box center [627, 294] width 1179 height 512
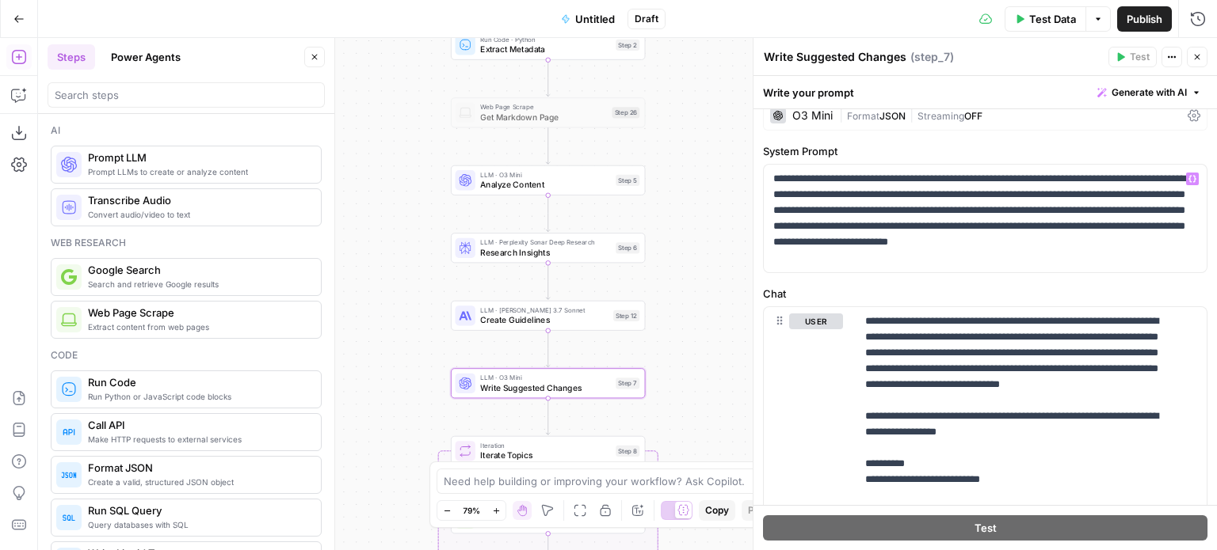
scroll to position [79, 0]
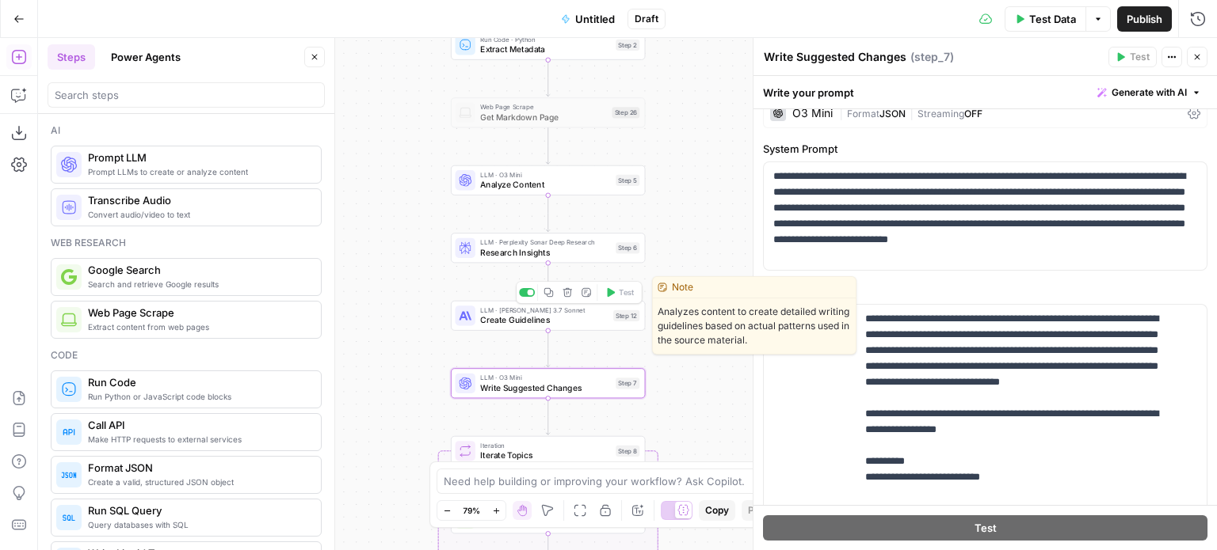
click at [556, 326] on span "Create Guidelines" at bounding box center [544, 320] width 128 height 13
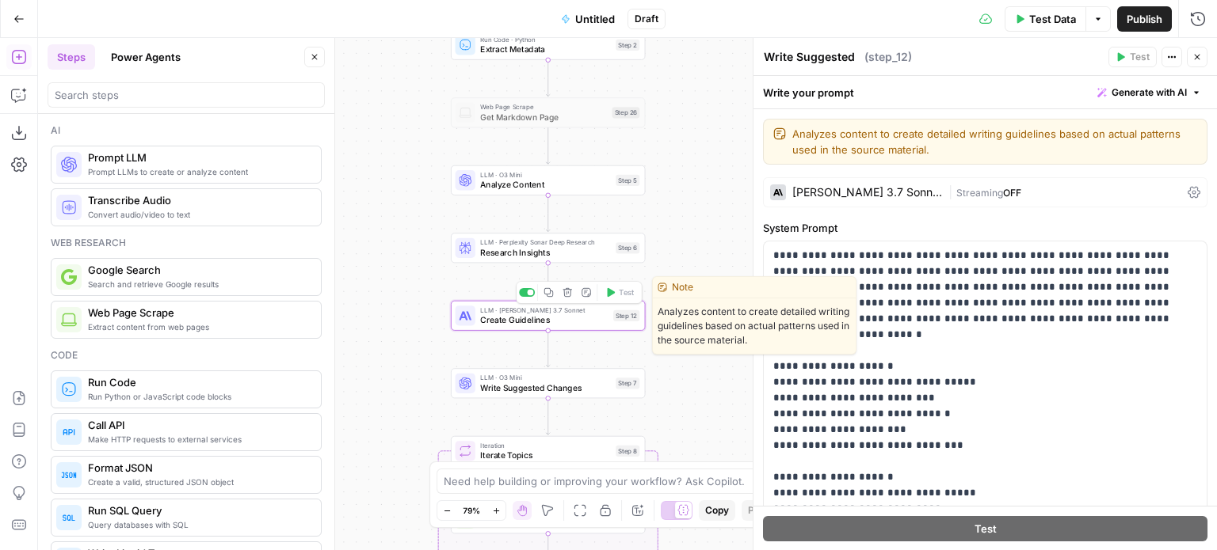
type textarea "Create Guidelines"
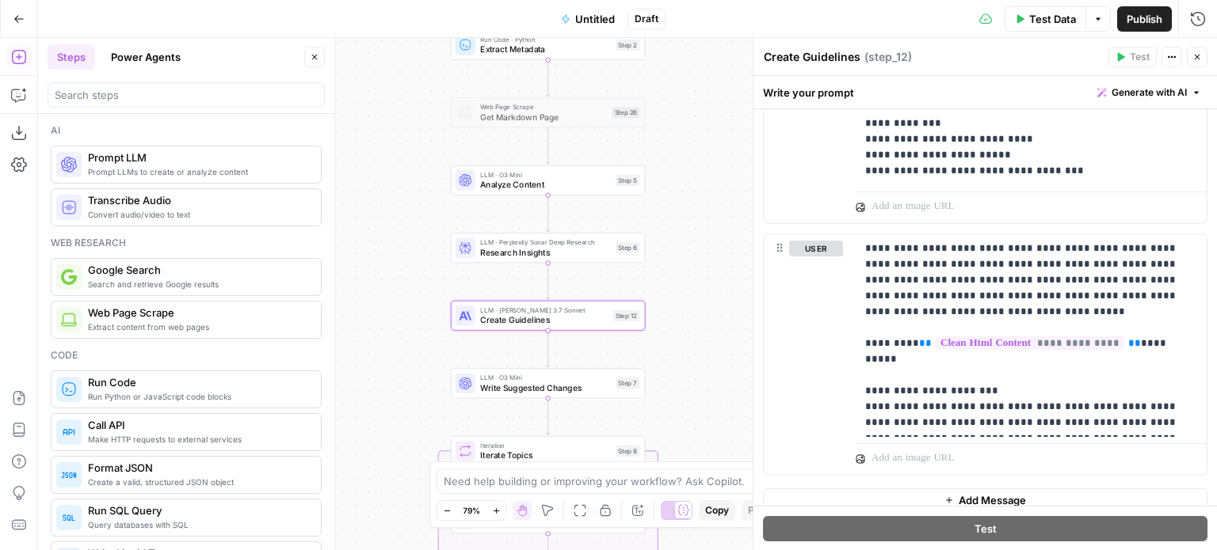
scroll to position [906, 0]
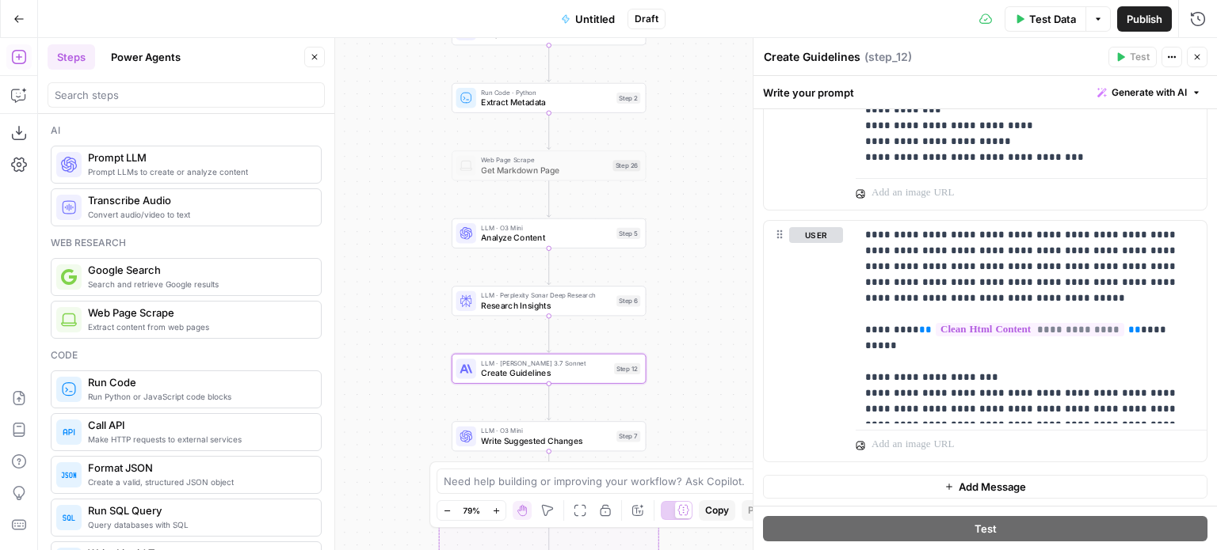
drag, startPoint x: 402, startPoint y: 307, endPoint x: 403, endPoint y: 360, distance: 53.1
click at [403, 360] on div "Workflow Input Settings Inputs Web Page Scrape Get full HTML Step 1 Web Page Sc…" at bounding box center [627, 294] width 1179 height 512
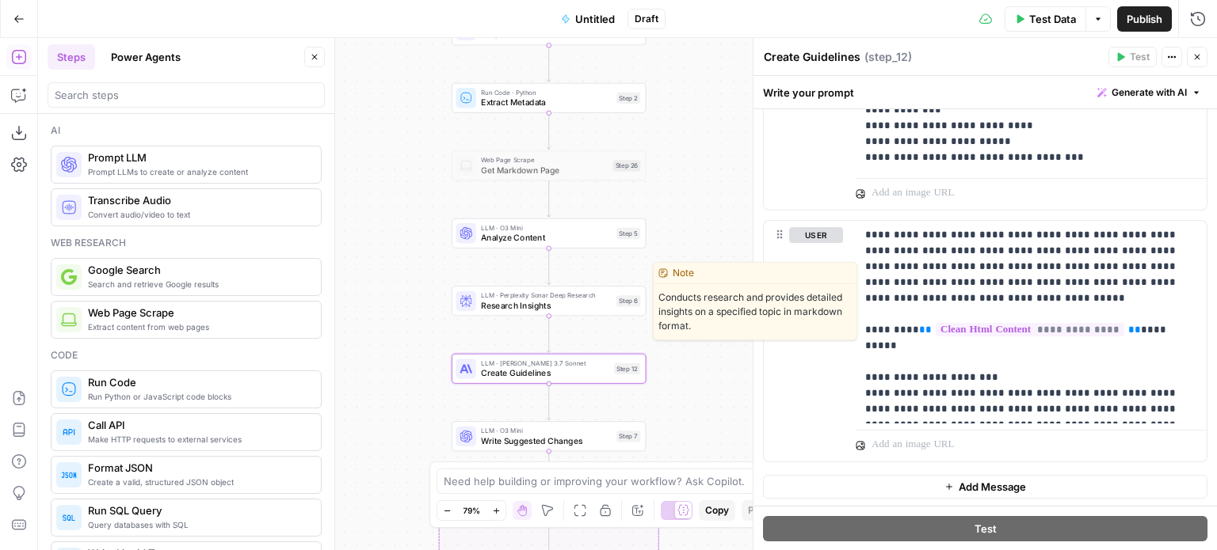
click at [523, 299] on span "Research Insights" at bounding box center [546, 305] width 131 height 13
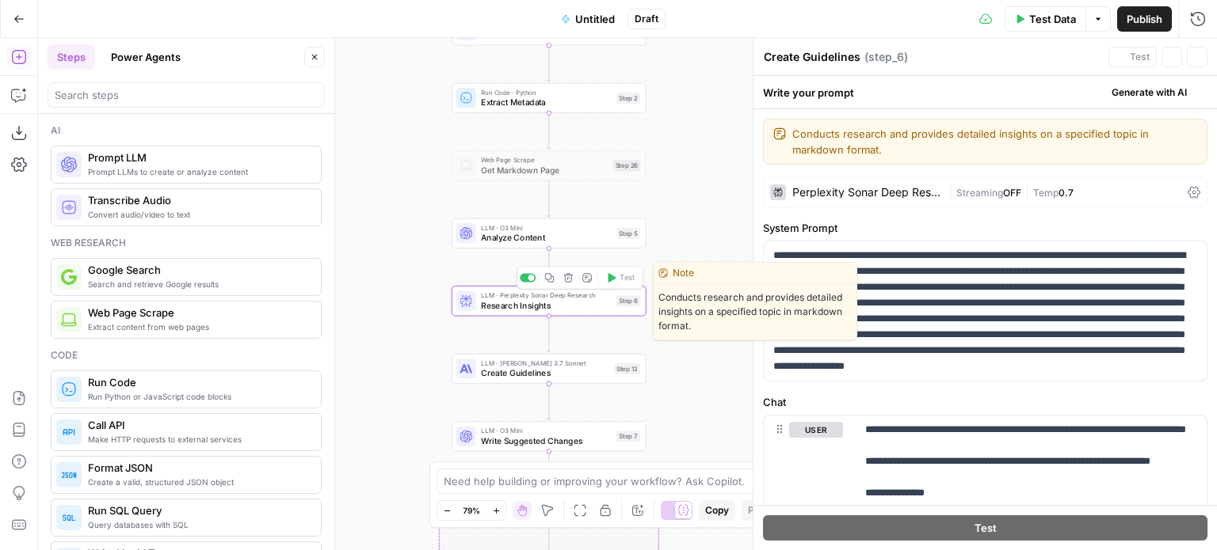
type textarea "Research Insights"
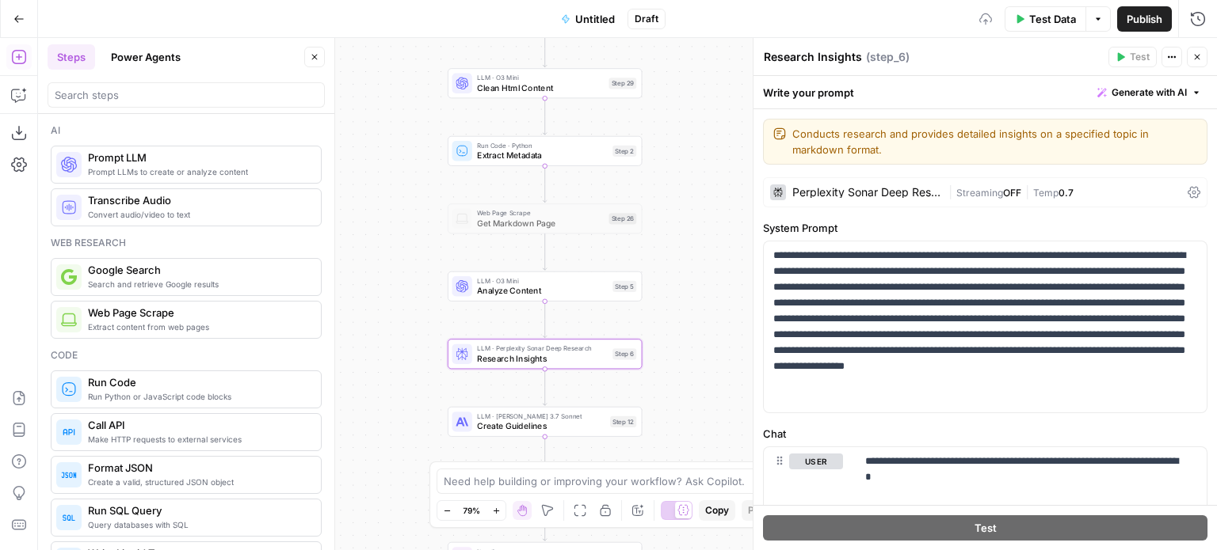
drag, startPoint x: 381, startPoint y: 247, endPoint x: 377, endPoint y: 304, distance: 57.2
click at [377, 304] on div "Workflow Input Settings Inputs Web Page Scrape Get full HTML Step 1 Web Page Sc…" at bounding box center [627, 294] width 1179 height 512
click at [499, 289] on span "Analyze Content" at bounding box center [542, 294] width 131 height 13
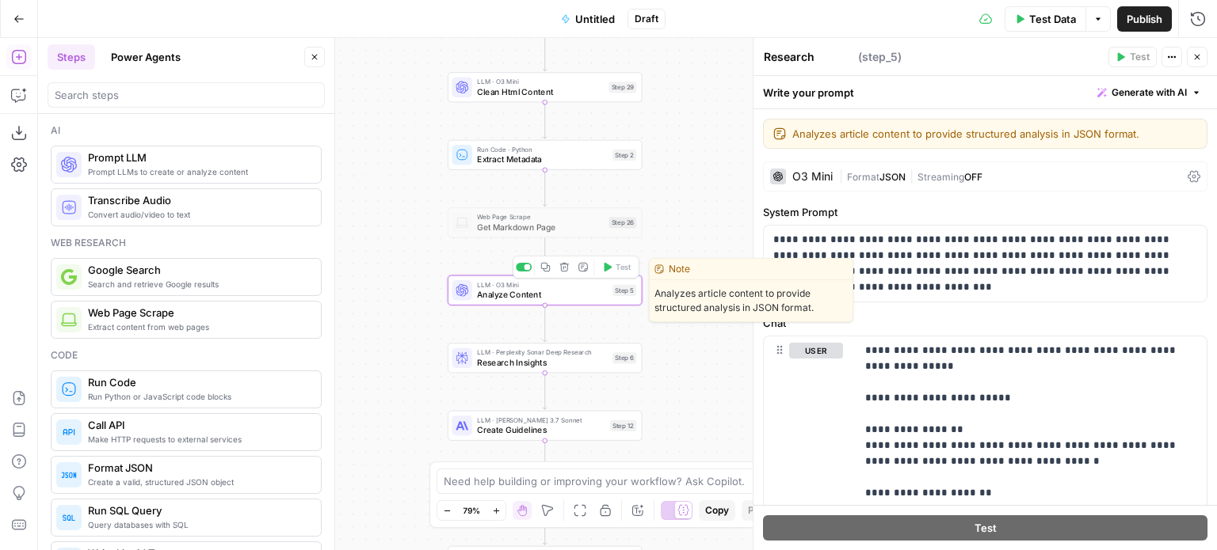
type textarea "Analyze Content"
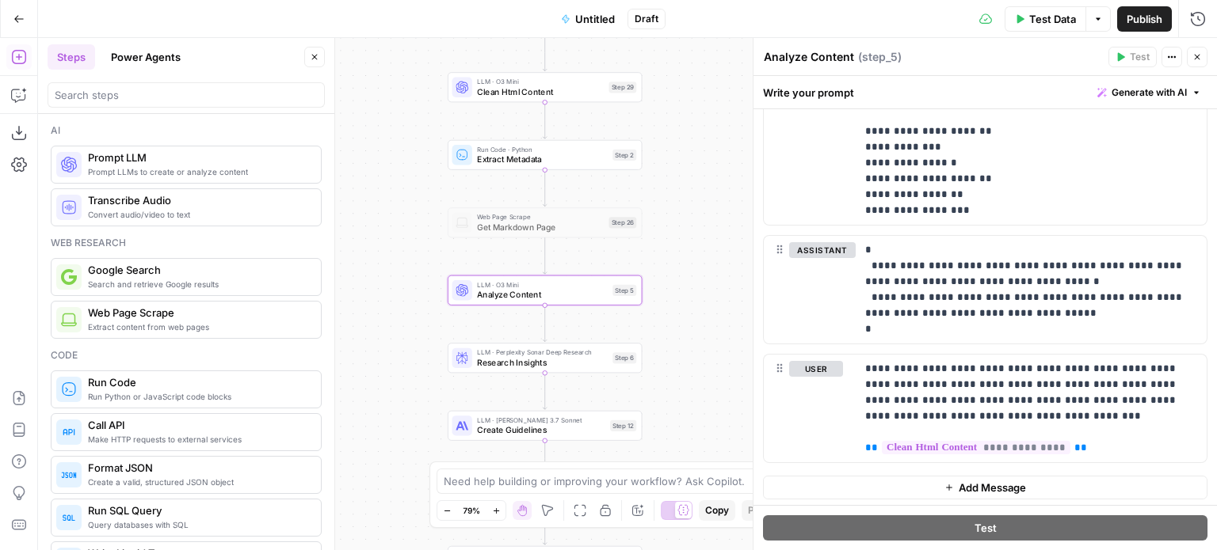
scroll to position [364, 0]
drag, startPoint x: 402, startPoint y: 157, endPoint x: 400, endPoint y: 221, distance: 64.2
click at [400, 221] on div "Workflow Input Settings Inputs Web Page Scrape Get full HTML Step 1 Web Page Sc…" at bounding box center [627, 294] width 1179 height 512
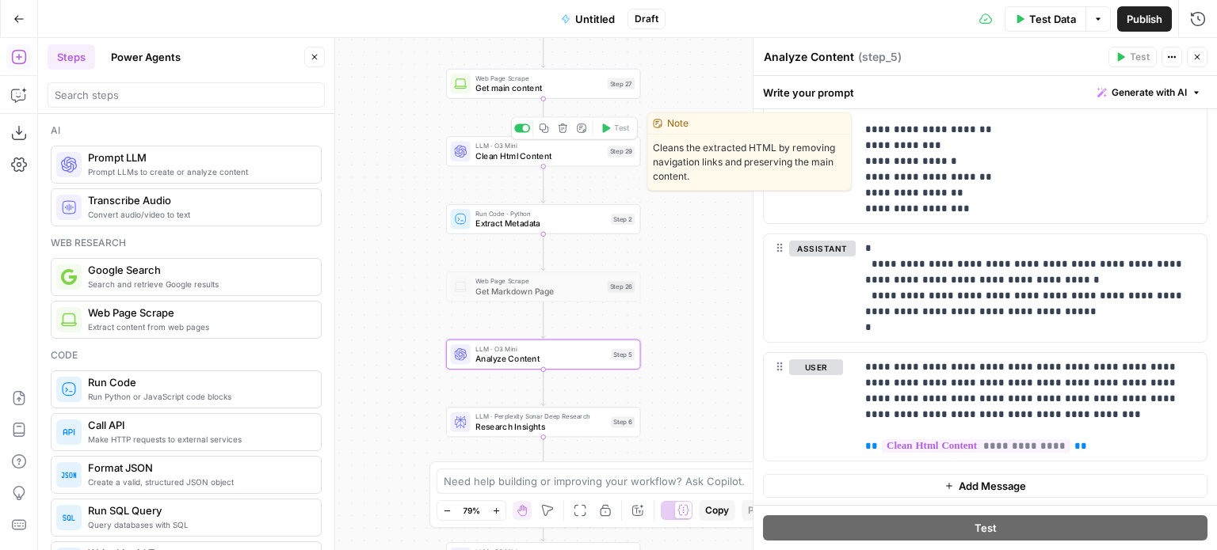
click at [520, 158] on span "Clean Html Content" at bounding box center [538, 156] width 127 height 13
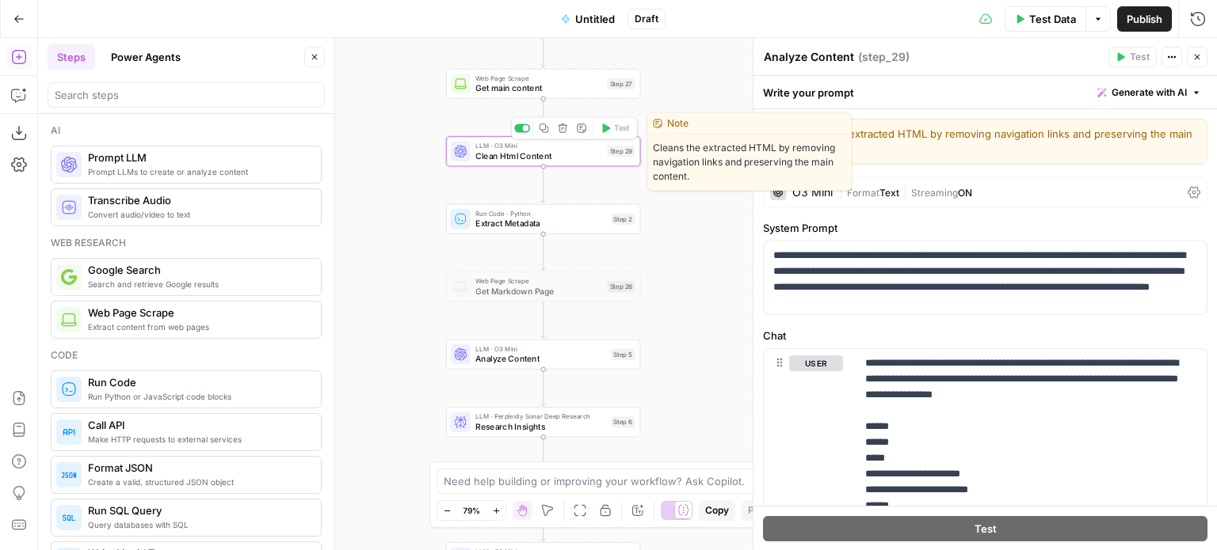
type textarea "Clean Html Content"
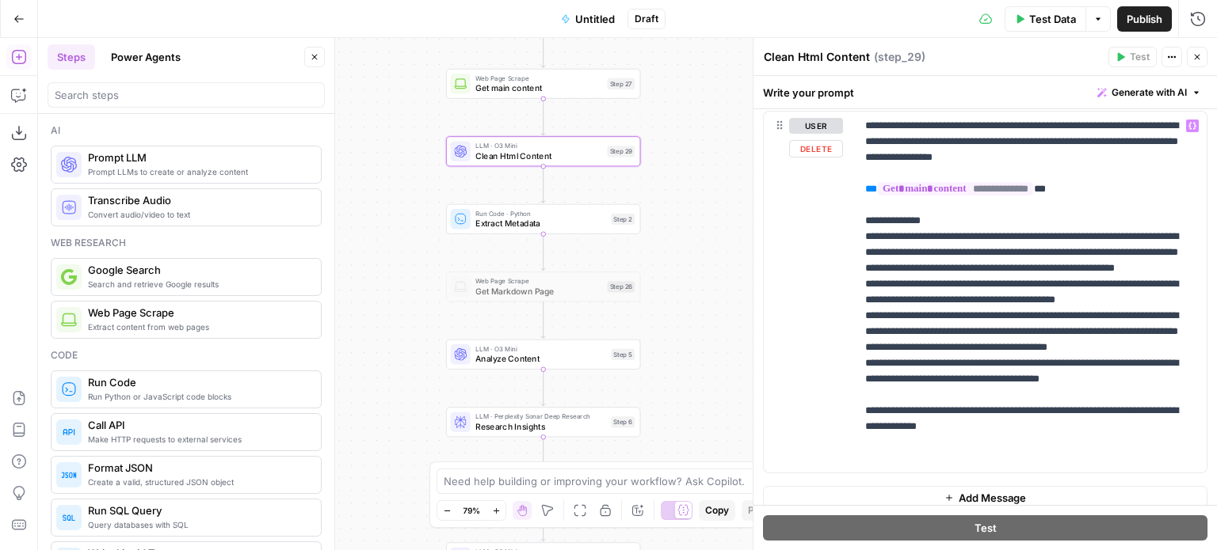
scroll to position [725, 0]
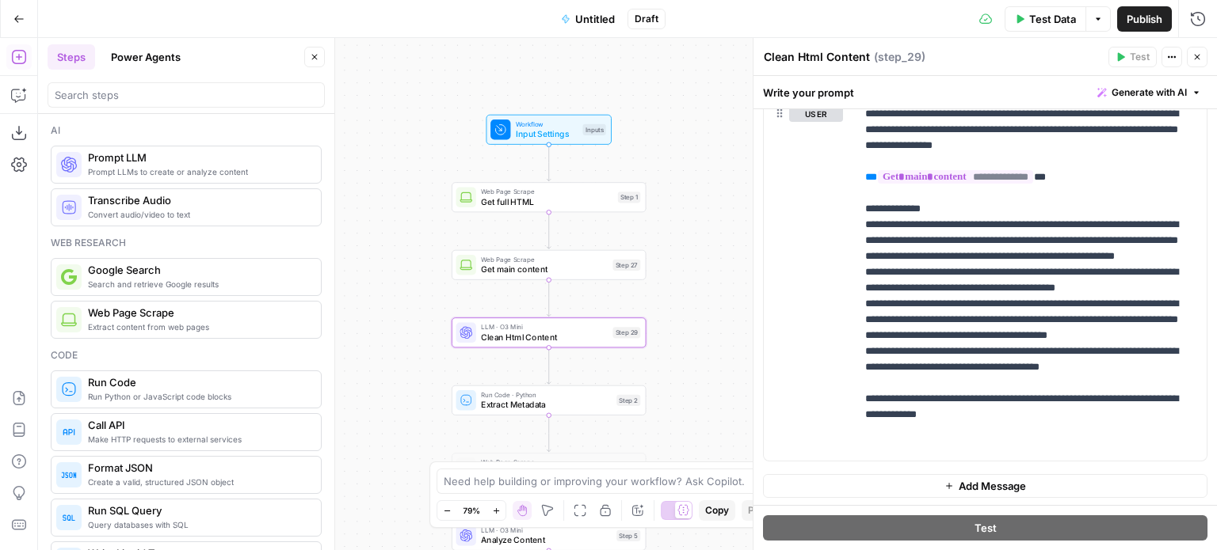
drag, startPoint x: 390, startPoint y: 178, endPoint x: 409, endPoint y: 126, distance: 55.6
click at [409, 126] on div "Workflow Input Settings Inputs Web Page Scrape Get full HTML Step 1 Web Page Sc…" at bounding box center [627, 294] width 1179 height 512
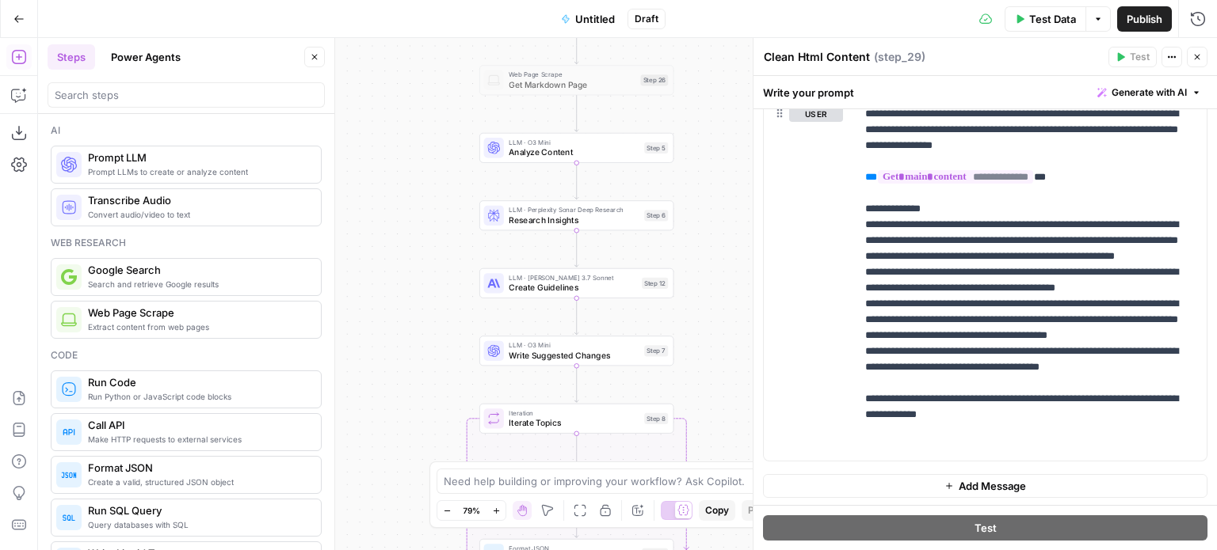
drag, startPoint x: 431, startPoint y: 132, endPoint x: 446, endPoint y: 209, distance: 78.3
click at [432, 128] on div "Workflow Input Settings Inputs Web Page Scrape Get full HTML Step 1 Web Page Sc…" at bounding box center [627, 294] width 1179 height 512
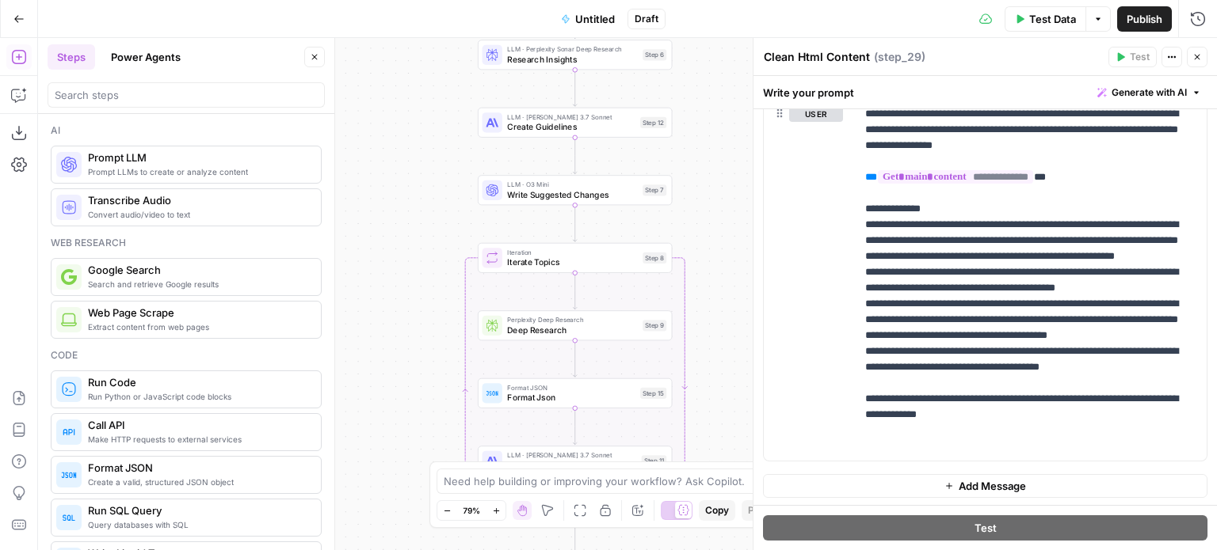
drag, startPoint x: 450, startPoint y: 110, endPoint x: 420, endPoint y: 226, distance: 119.5
click at [451, 106] on div "Workflow Input Settings Inputs Web Page Scrape Get full HTML Step 1 Web Page Sc…" at bounding box center [627, 294] width 1179 height 512
drag, startPoint x: 398, startPoint y: 325, endPoint x: 402, endPoint y: 192, distance: 132.3
click at [402, 192] on div "Workflow Input Settings Inputs Web Page Scrape Get full HTML Step 1 Web Page Sc…" at bounding box center [627, 294] width 1179 height 512
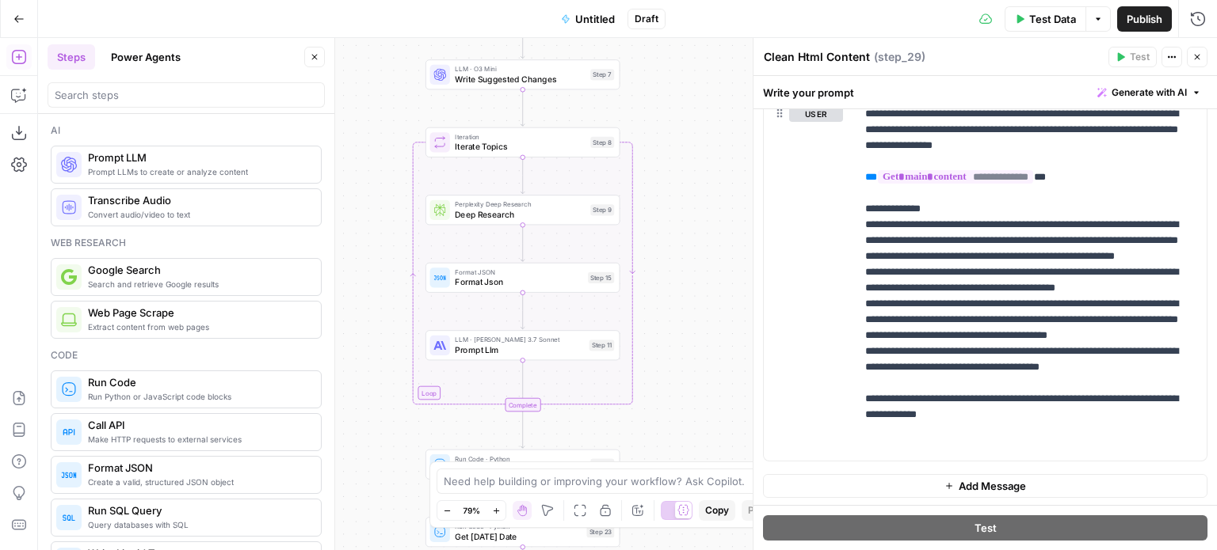
drag, startPoint x: 418, startPoint y: 167, endPoint x: 361, endPoint y: 188, distance: 60.6
click at [361, 188] on div "Workflow Input Settings Inputs Web Page Scrape Get full HTML Step 1 Web Page Sc…" at bounding box center [627, 294] width 1179 height 512
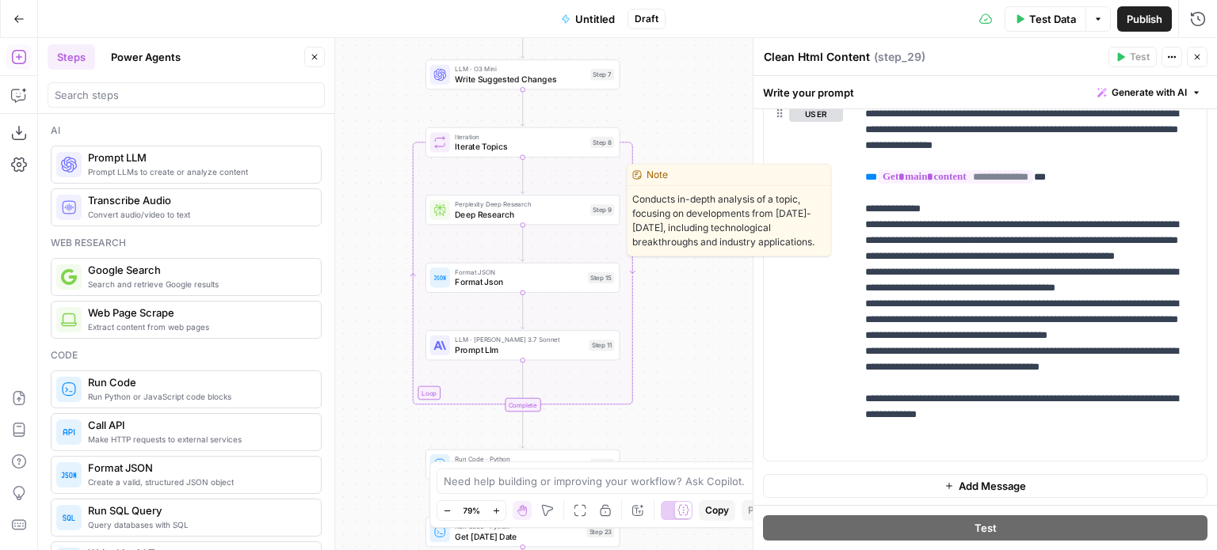
click at [516, 214] on span "Deep Research" at bounding box center [520, 214] width 131 height 13
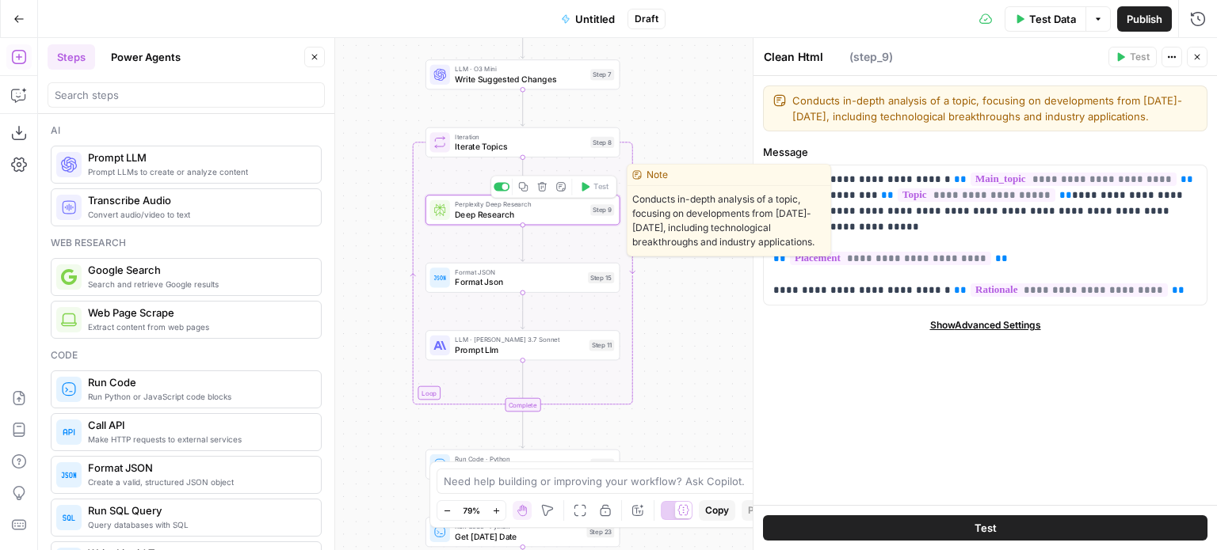
type textarea "Deep Research"
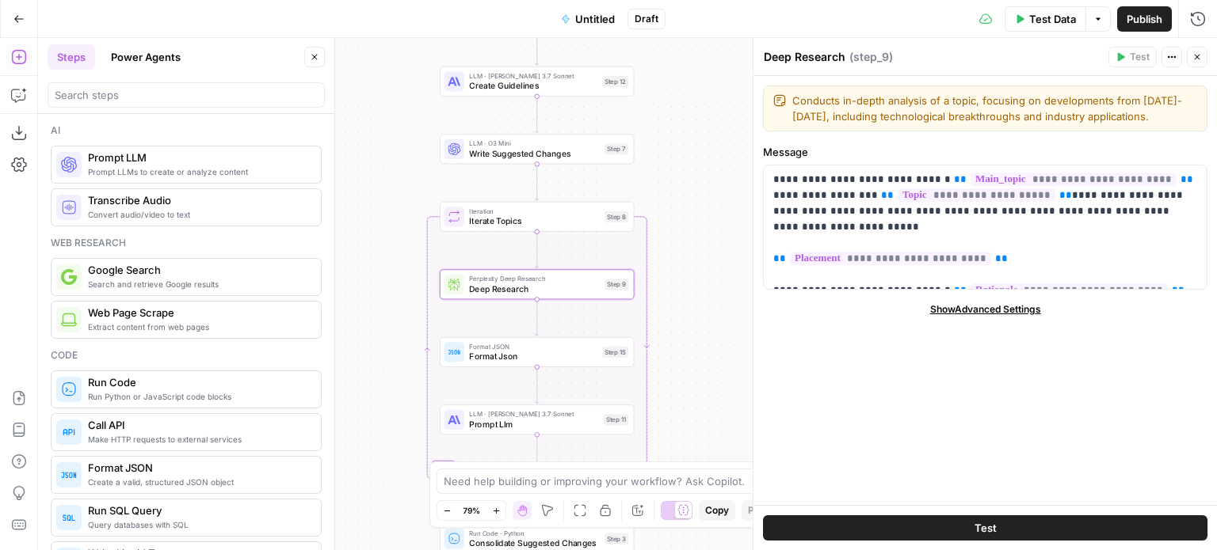
drag, startPoint x: 377, startPoint y: 108, endPoint x: 391, endPoint y: 182, distance: 75.8
click at [391, 182] on div "Workflow Input Settings Inputs Web Page Scrape Get full HTML Step 1 Web Page Sc…" at bounding box center [627, 294] width 1179 height 512
click at [487, 147] on span "Write Suggested Changes" at bounding box center [534, 153] width 131 height 13
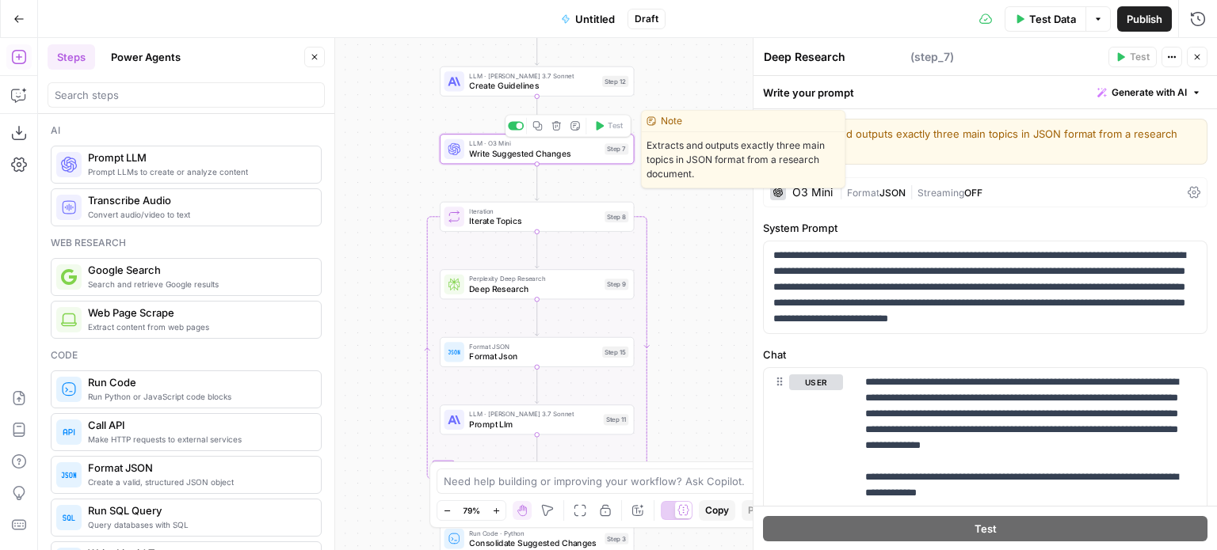
type textarea "Write Suggested Changes"
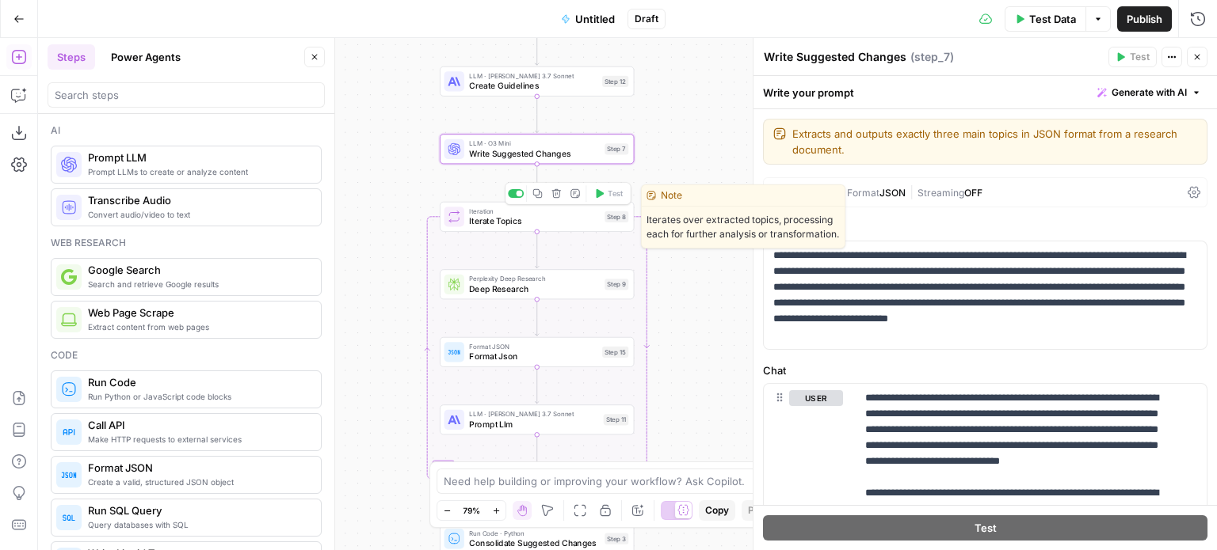
click at [502, 222] on span "Iterate Topics" at bounding box center [534, 221] width 131 height 13
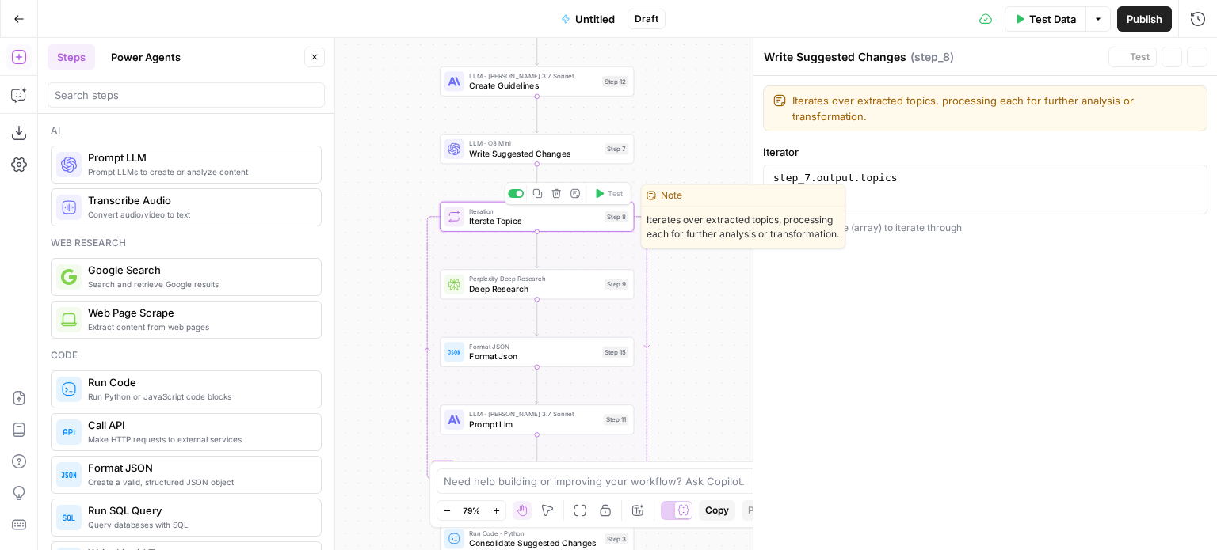
type textarea "Iterate Topics"
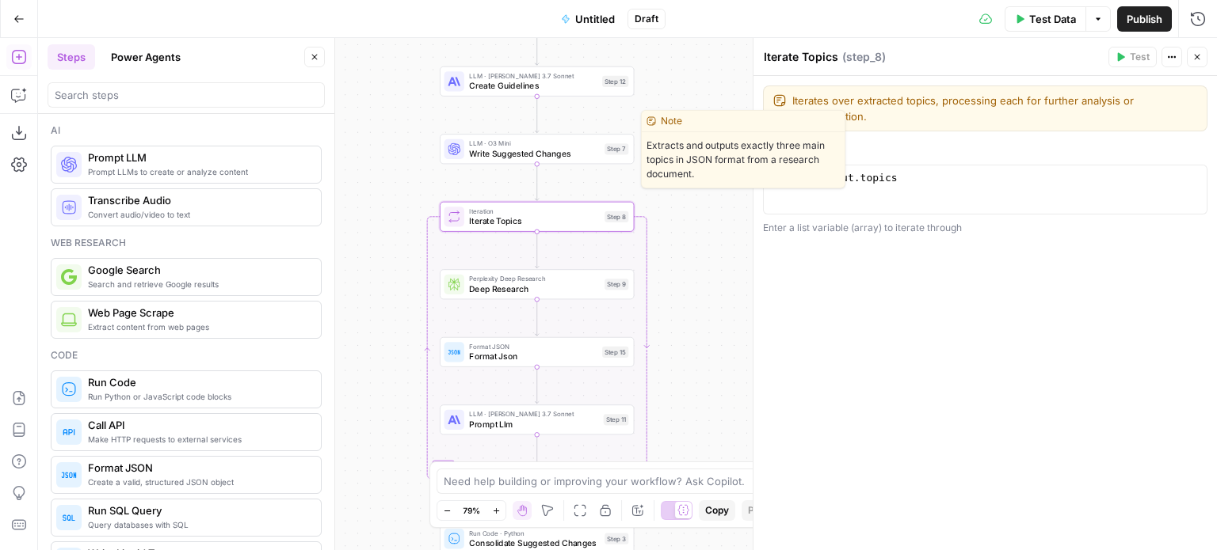
click at [497, 153] on span "Write Suggested Changes" at bounding box center [534, 153] width 131 height 13
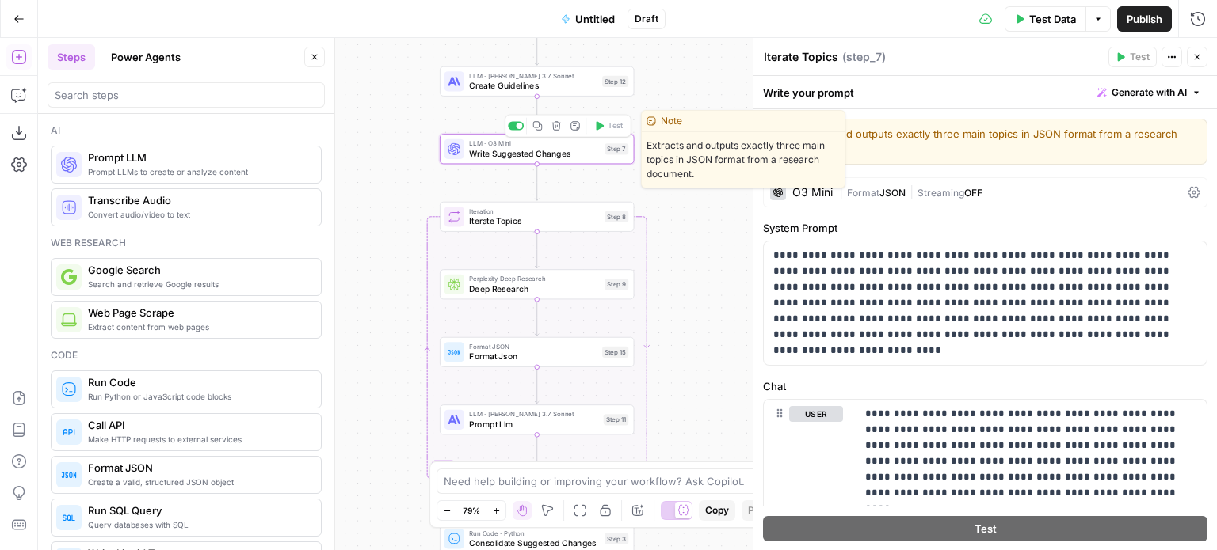
type textarea "Write Suggested Changes"
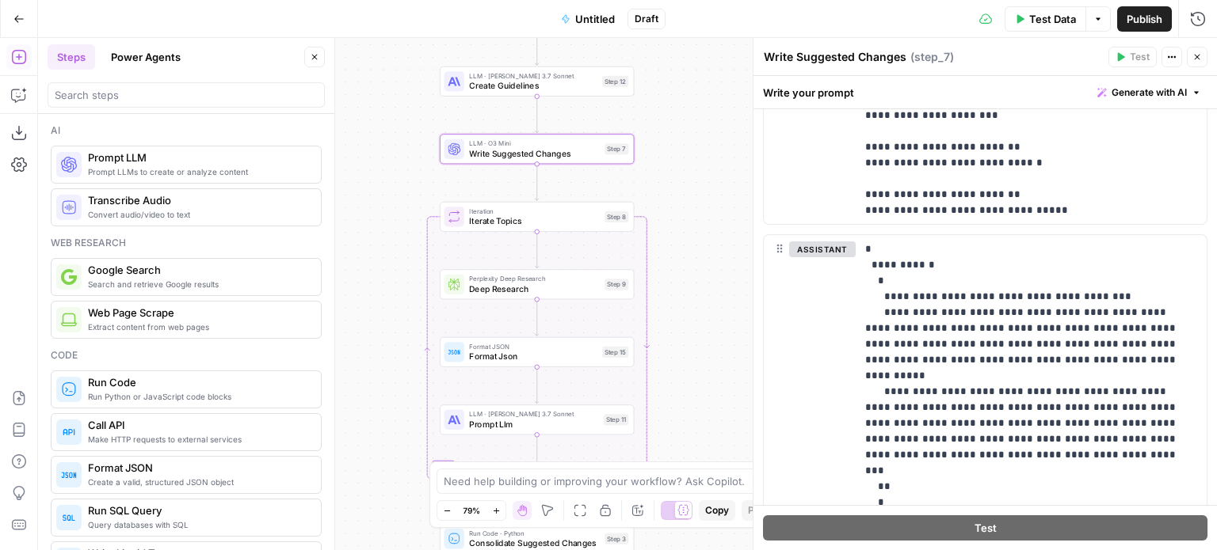
scroll to position [871, 0]
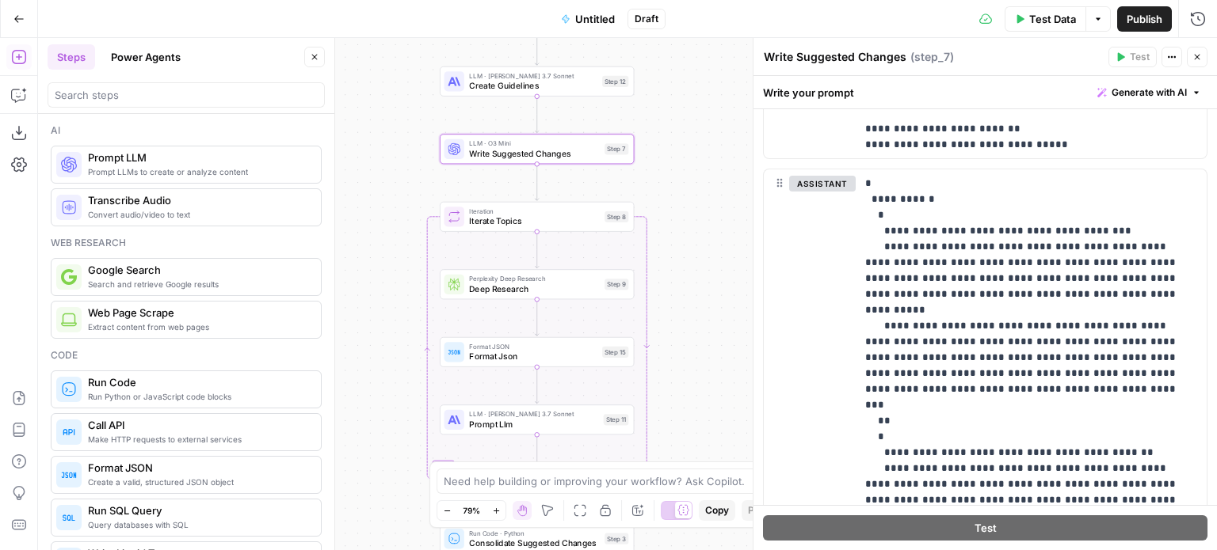
click at [1190, 58] on button "Close" at bounding box center [1196, 57] width 21 height 21
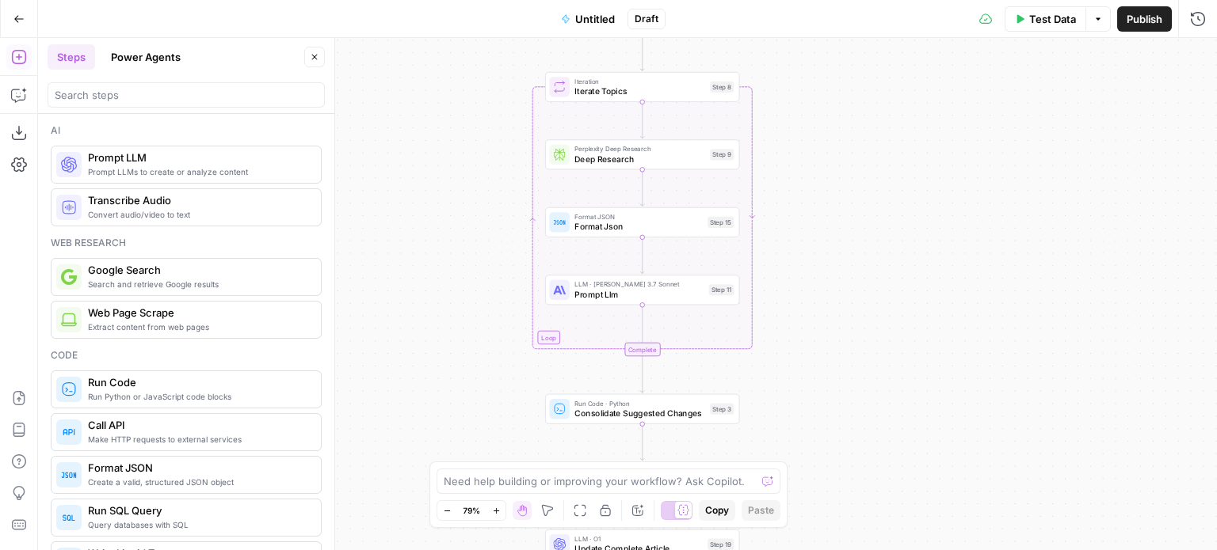
drag, startPoint x: 808, startPoint y: 337, endPoint x: 916, endPoint y: 206, distance: 170.0
click at [916, 204] on div "Workflow Input Settings Inputs Web Page Scrape Get full HTML Step 1 Web Page Sc…" at bounding box center [627, 294] width 1179 height 512
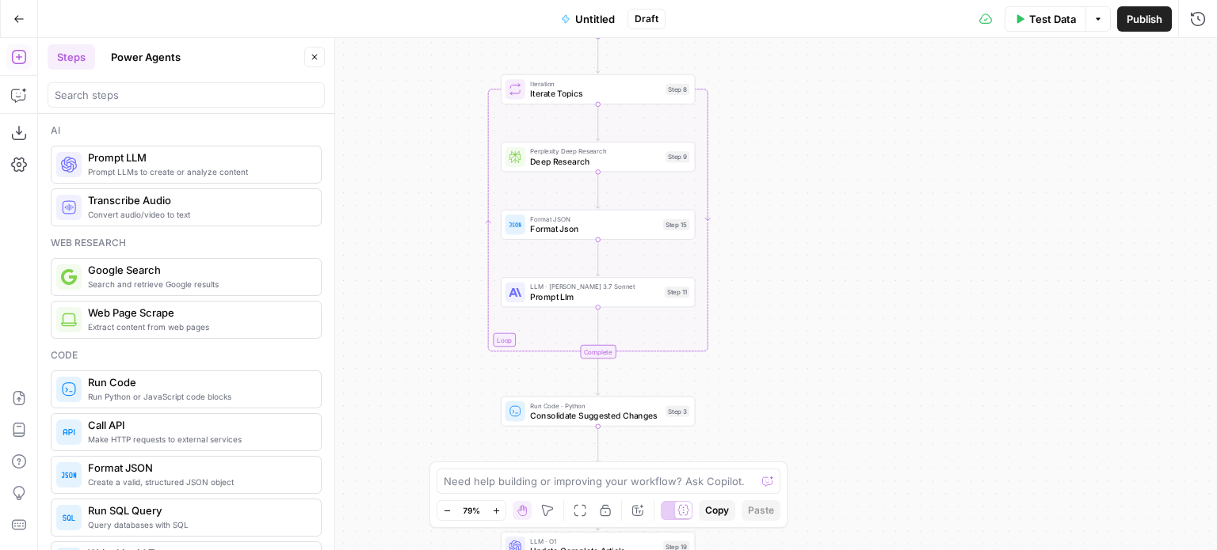
drag, startPoint x: 871, startPoint y: 182, endPoint x: 819, endPoint y: 165, distance: 55.1
click at [819, 165] on div "Workflow Input Settings Inputs Web Page Scrape Get full HTML Step 1 Web Page Sc…" at bounding box center [627, 294] width 1179 height 512
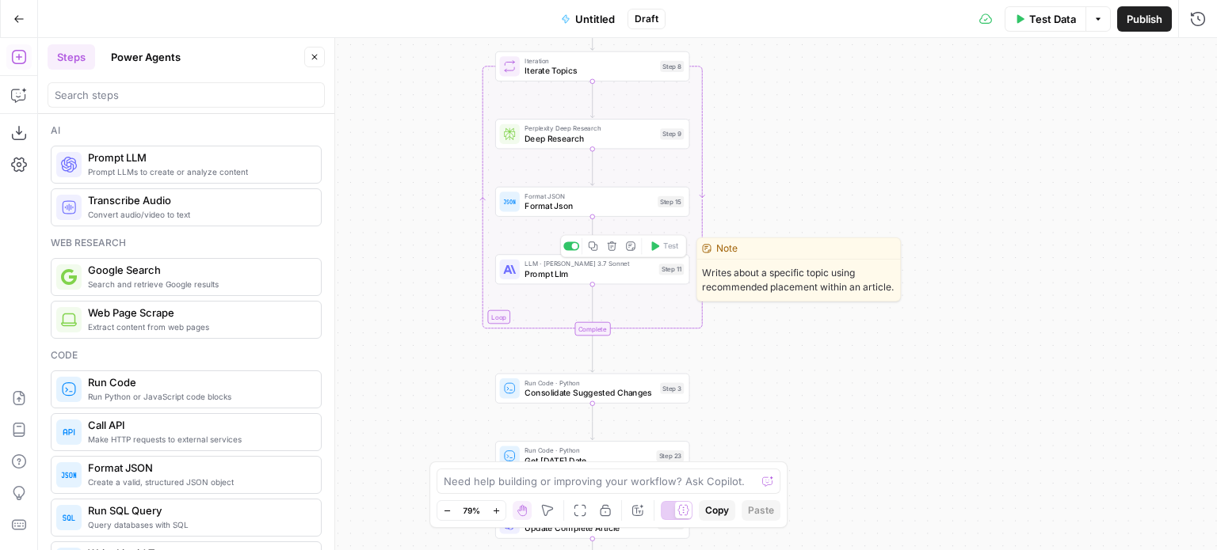
click at [602, 281] on div "LLM · [PERSON_NAME] 3.7 Sonnet Prompt Llm Step 11 Copy step Delete step Edit No…" at bounding box center [592, 269] width 194 height 30
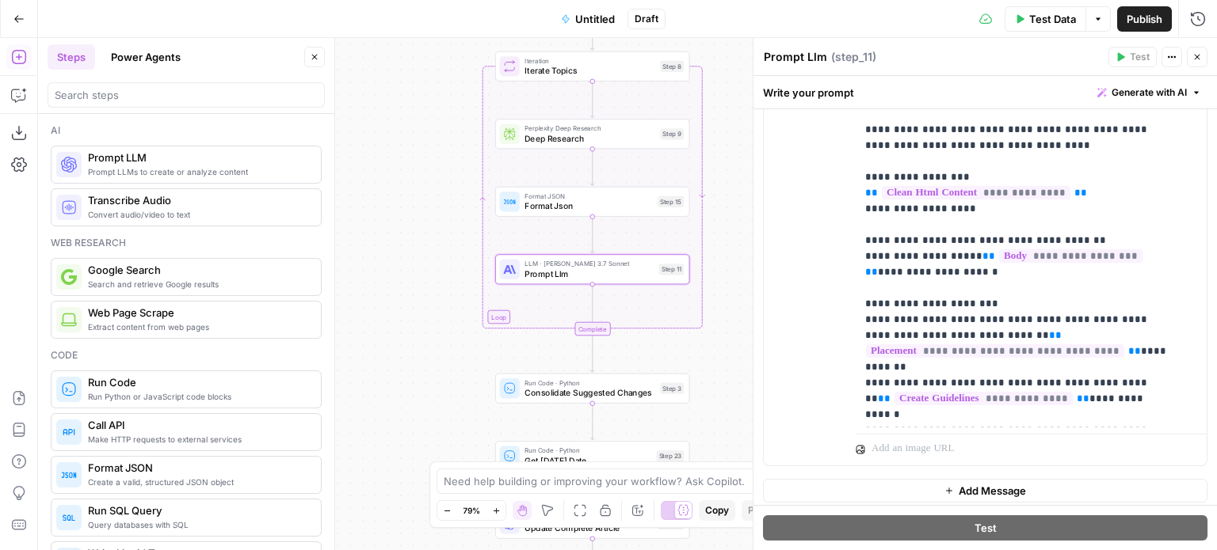
scroll to position [1647, 0]
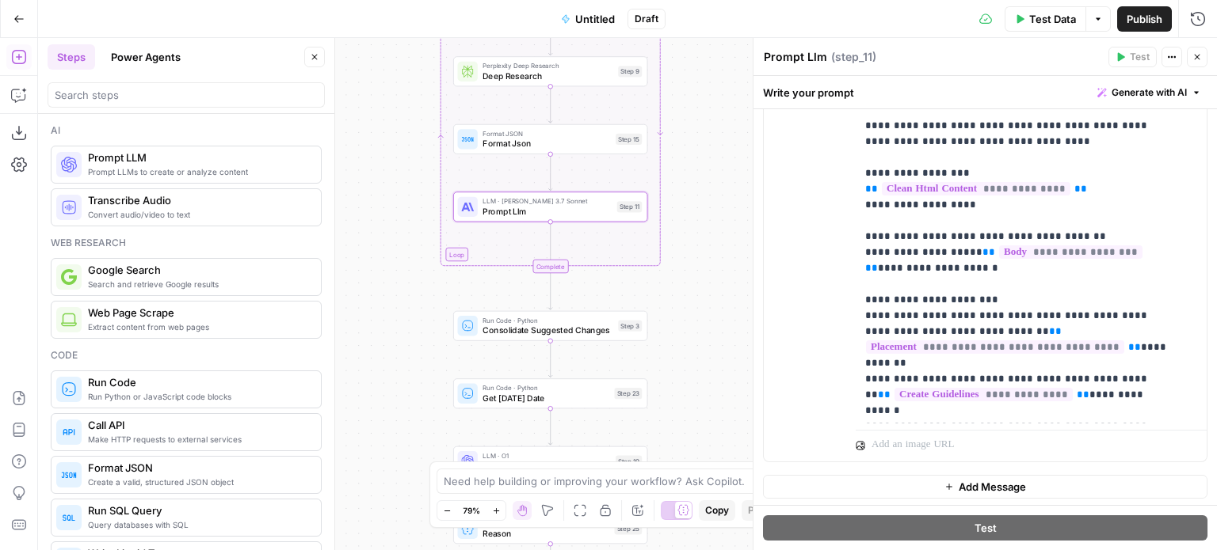
drag, startPoint x: 401, startPoint y: 311, endPoint x: 398, endPoint y: 298, distance: 13.7
click at [398, 298] on div "Workflow Input Settings Inputs Web Page Scrape Get full HTML Step 1 Web Page Sc…" at bounding box center [627, 294] width 1179 height 512
click at [495, 324] on span "Consolidate Suggested Changes" at bounding box center [547, 330] width 131 height 13
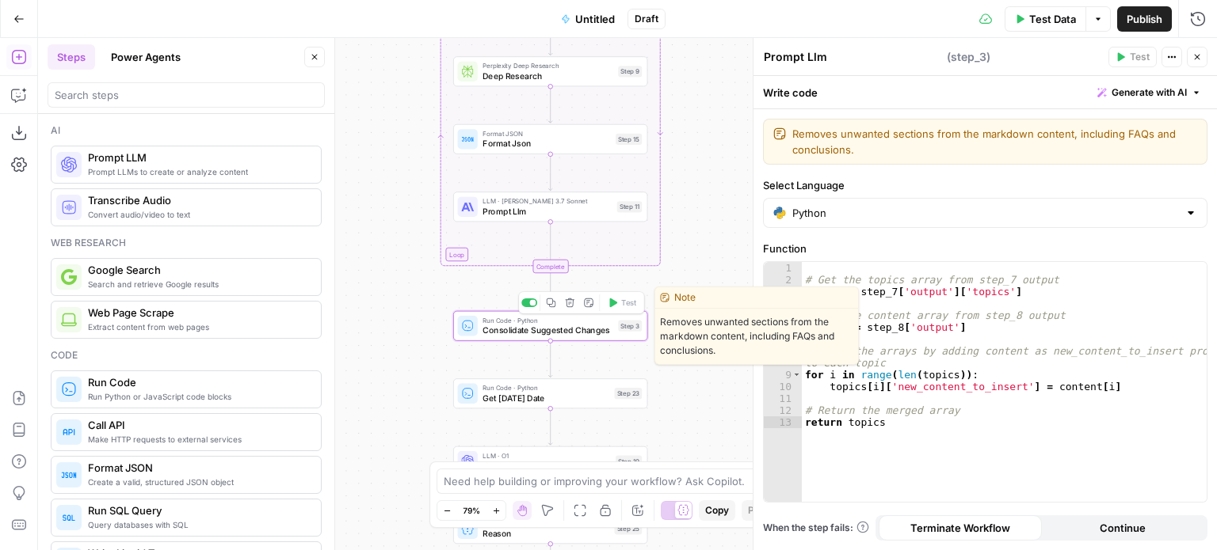
type textarea "Consolidate Suggested Changes"
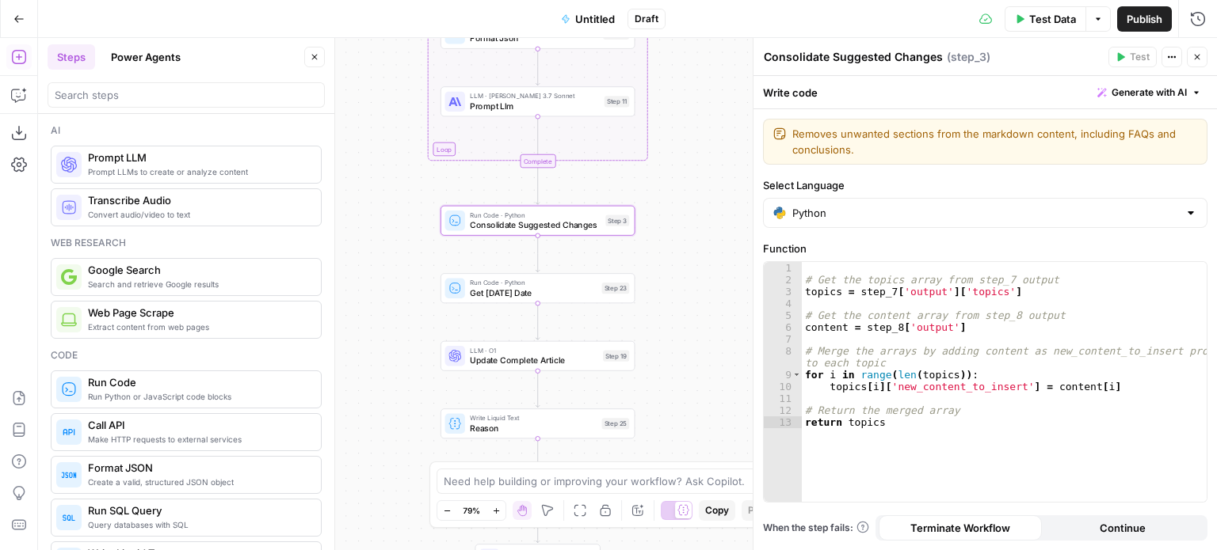
drag, startPoint x: 403, startPoint y: 379, endPoint x: 395, endPoint y: 238, distance: 141.2
click at [395, 238] on div "Workflow Input Settings Inputs Web Page Scrape Get full HTML Step 1 Web Page Sc…" at bounding box center [627, 294] width 1179 height 512
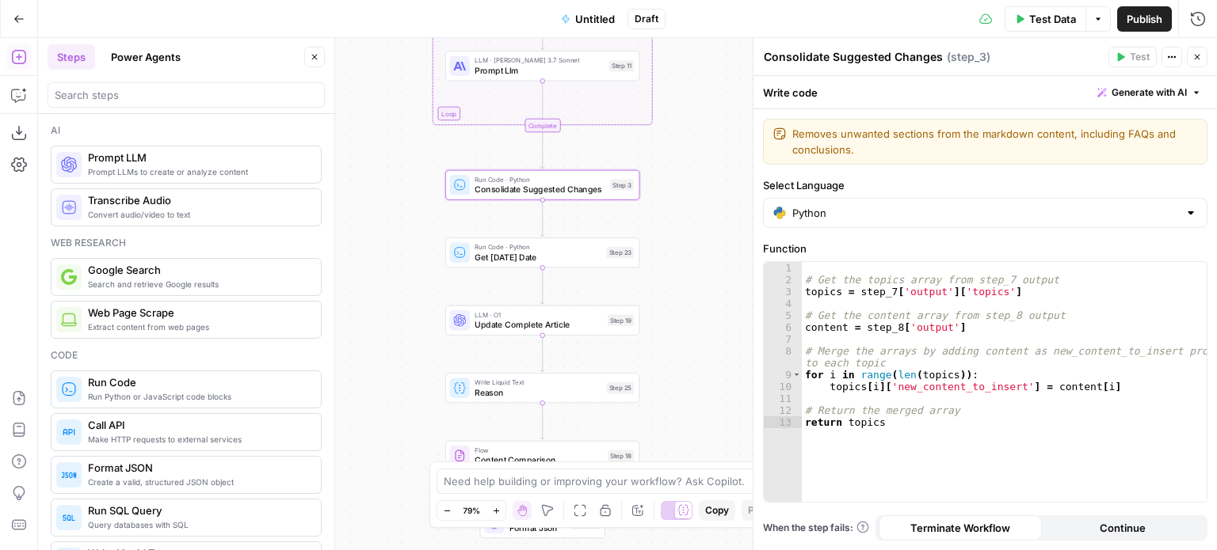
click at [489, 318] on span "Update Complete Article" at bounding box center [538, 324] width 128 height 13
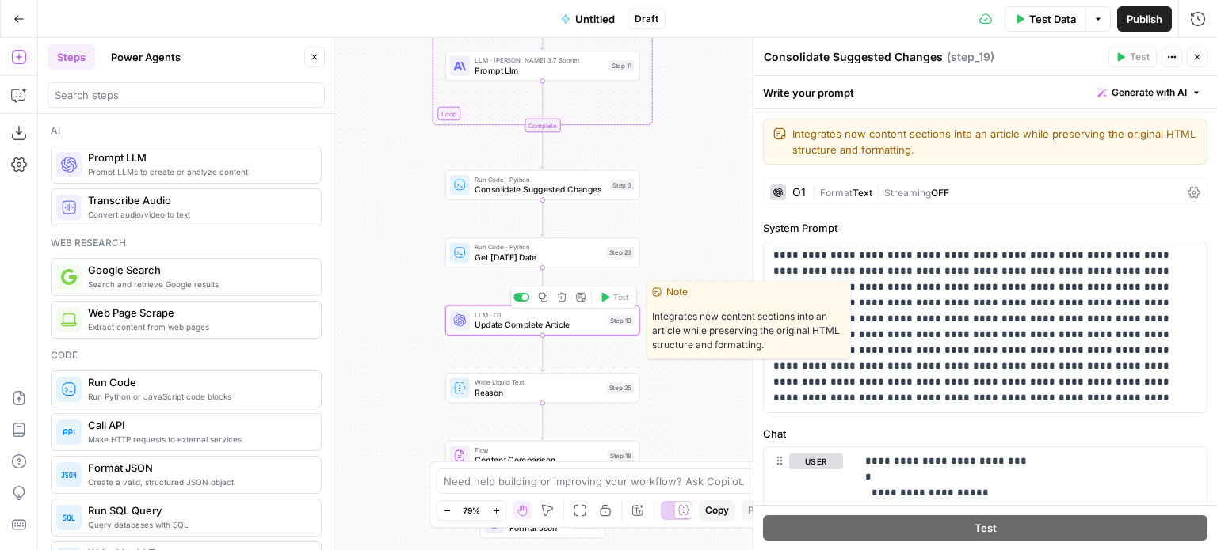
type textarea "Update Complete Article"
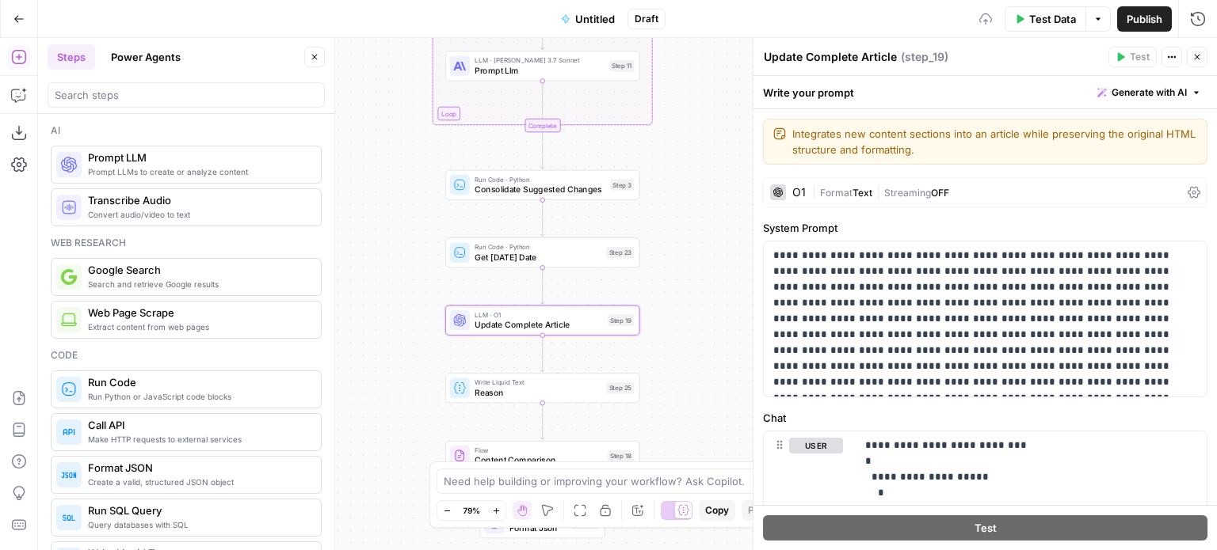
drag, startPoint x: 387, startPoint y: 305, endPoint x: 387, endPoint y: 180, distance: 125.1
click at [380, 211] on div "Workflow Input Settings Inputs Web Page Scrape Get full HTML Step 1 Web Page Sc…" at bounding box center [627, 294] width 1179 height 512
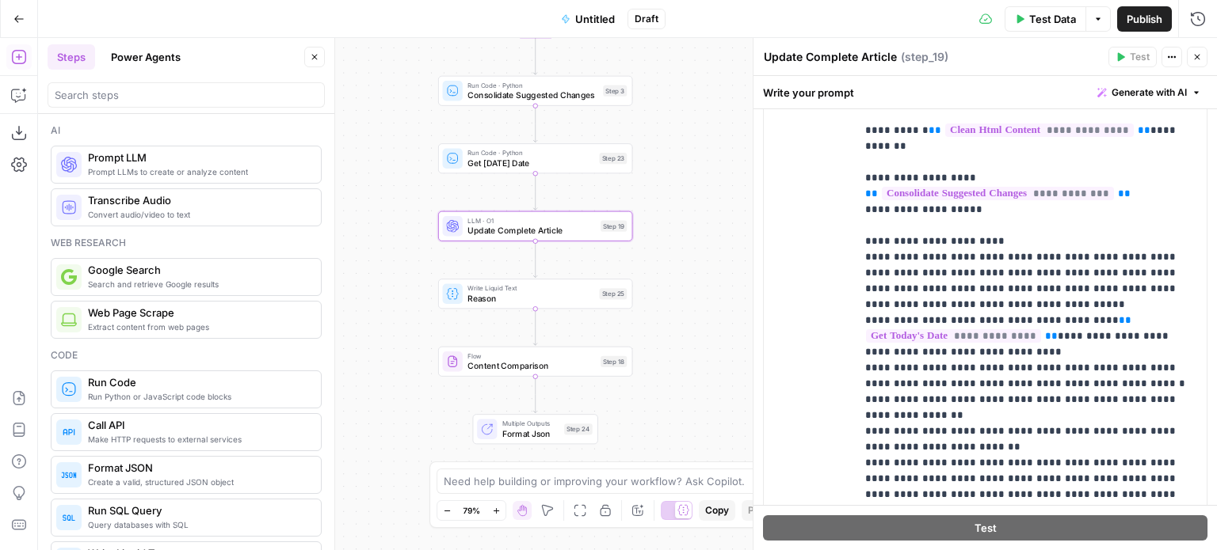
scroll to position [1426, 0]
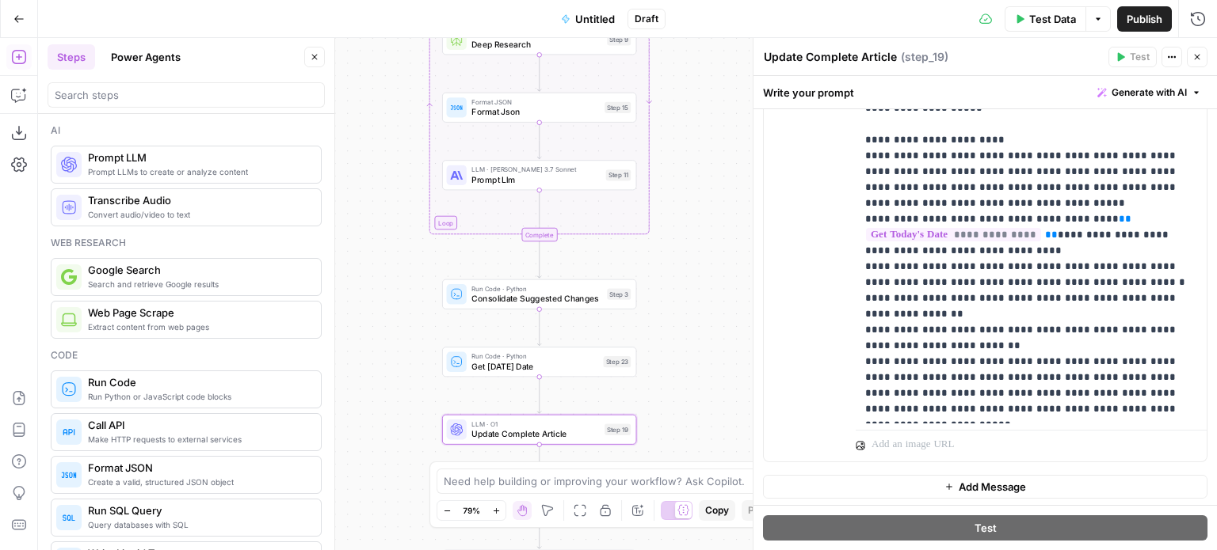
drag, startPoint x: 392, startPoint y: 244, endPoint x: 402, endPoint y: 377, distance: 133.5
click at [402, 377] on div "Workflow Input Settings Inputs Web Page Scrape Get full HTML Step 1 Web Page Sc…" at bounding box center [627, 294] width 1179 height 512
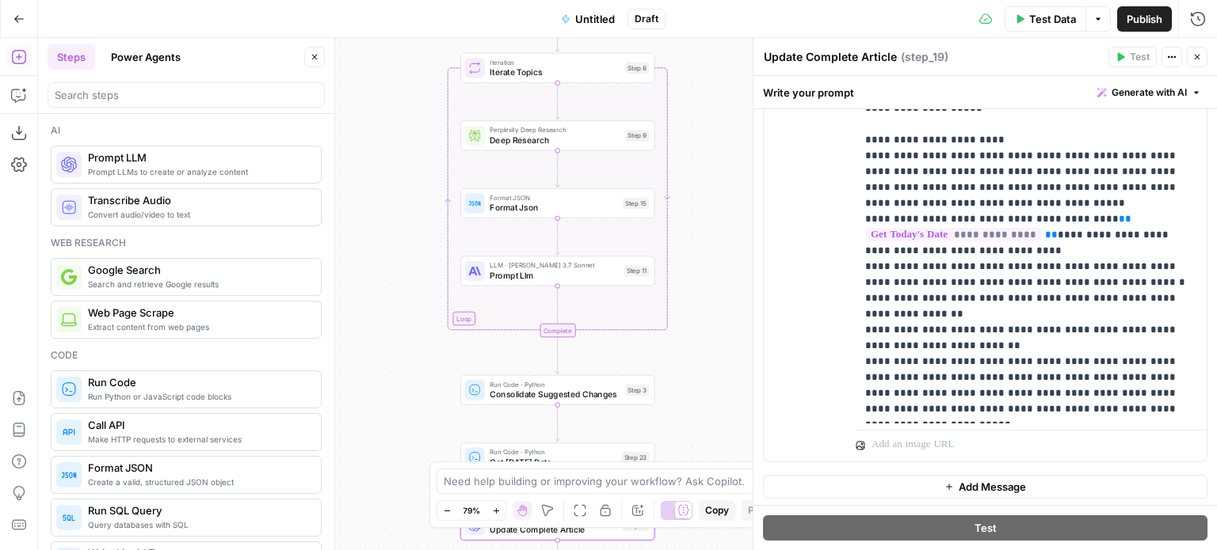
click at [421, 401] on div "Workflow Input Settings Inputs Web Page Scrape Get full HTML Step 1 Web Page Sc…" at bounding box center [627, 294] width 1179 height 512
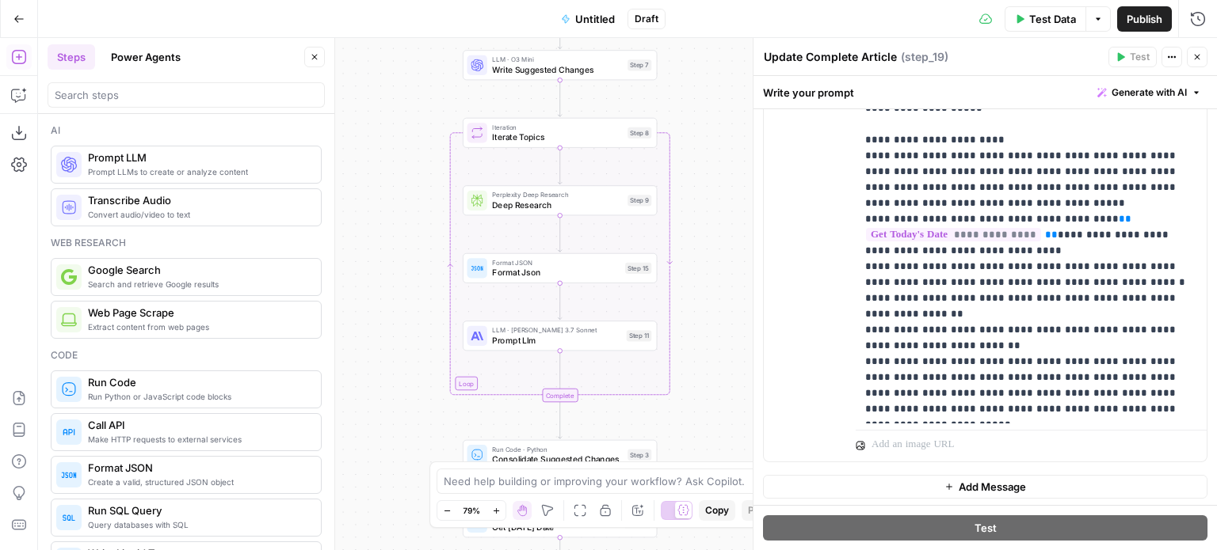
drag, startPoint x: 413, startPoint y: 340, endPoint x: 415, endPoint y: 405, distance: 65.0
click at [415, 405] on div "Workflow Input Settings Inputs Web Page Scrape Get full HTML Step 1 Web Page Sc…" at bounding box center [627, 294] width 1179 height 512
click at [1198, 58] on icon "button" at bounding box center [1197, 58] width 6 height 6
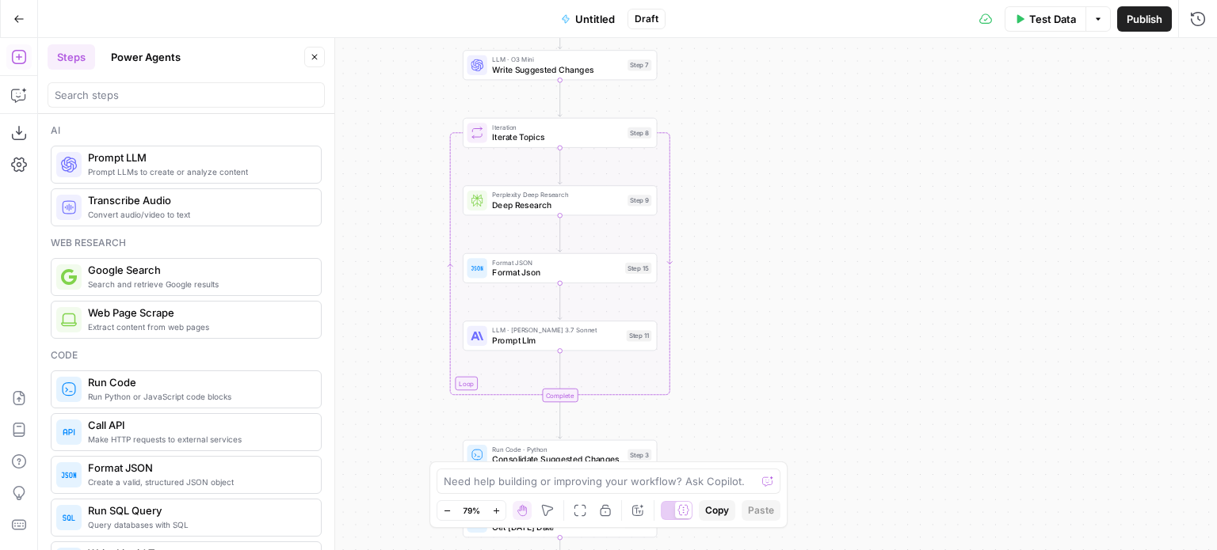
drag, startPoint x: 807, startPoint y: 167, endPoint x: 813, endPoint y: 156, distance: 12.4
click at [813, 156] on div "Workflow Input Settings Inputs Web Page Scrape Get full HTML Step 1 Web Page Sc…" at bounding box center [627, 294] width 1179 height 512
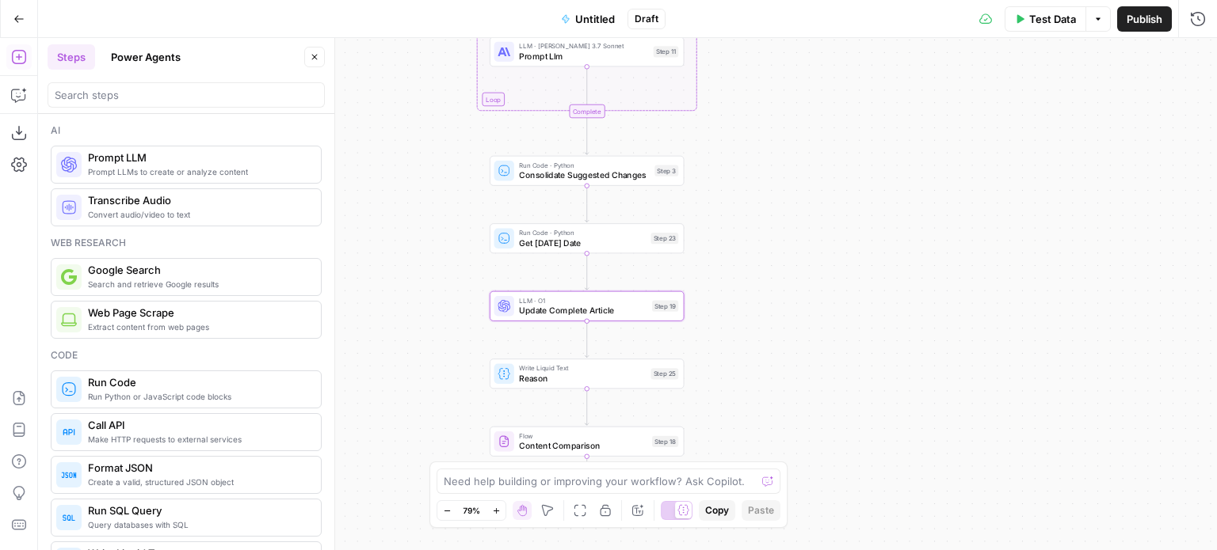
drag, startPoint x: 819, startPoint y: 218, endPoint x: 822, endPoint y: 158, distance: 60.3
click at [822, 158] on div "Workflow Input Settings Inputs Web Page Scrape Get full HTML Step 1 Web Page Sc…" at bounding box center [627, 294] width 1179 height 512
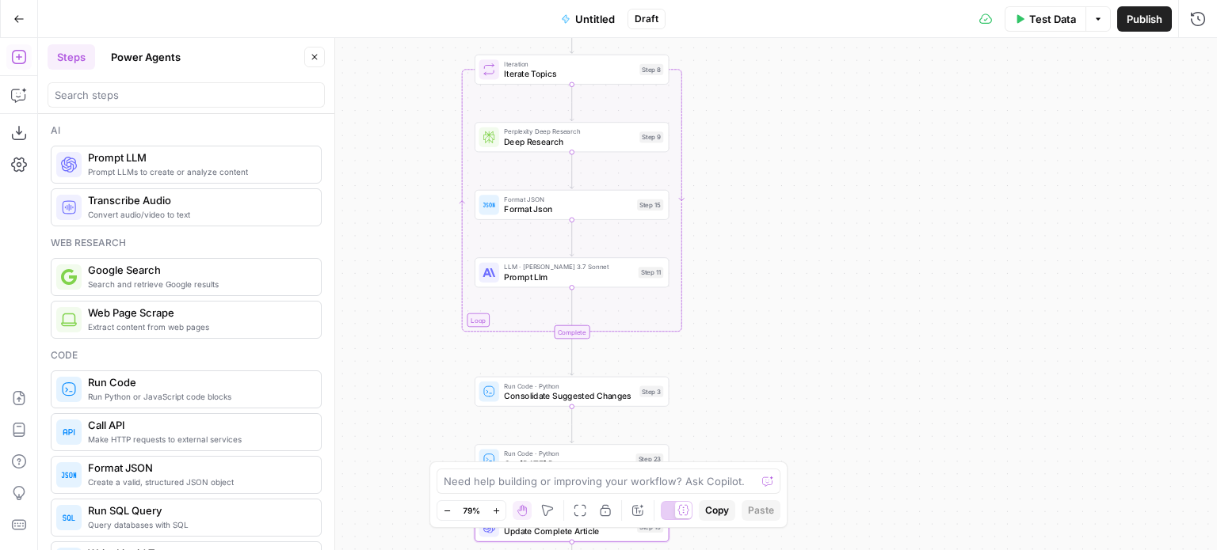
drag, startPoint x: 785, startPoint y: 272, endPoint x: 794, endPoint y: 349, distance: 78.2
click at [794, 349] on div "Workflow Input Settings Inputs Web Page Scrape Get full HTML Step 1 Web Page Sc…" at bounding box center [627, 294] width 1179 height 512
click at [824, 186] on div "Workflow Input Settings Inputs Web Page Scrape Get full HTML Step 1 Web Page Sc…" at bounding box center [627, 294] width 1179 height 512
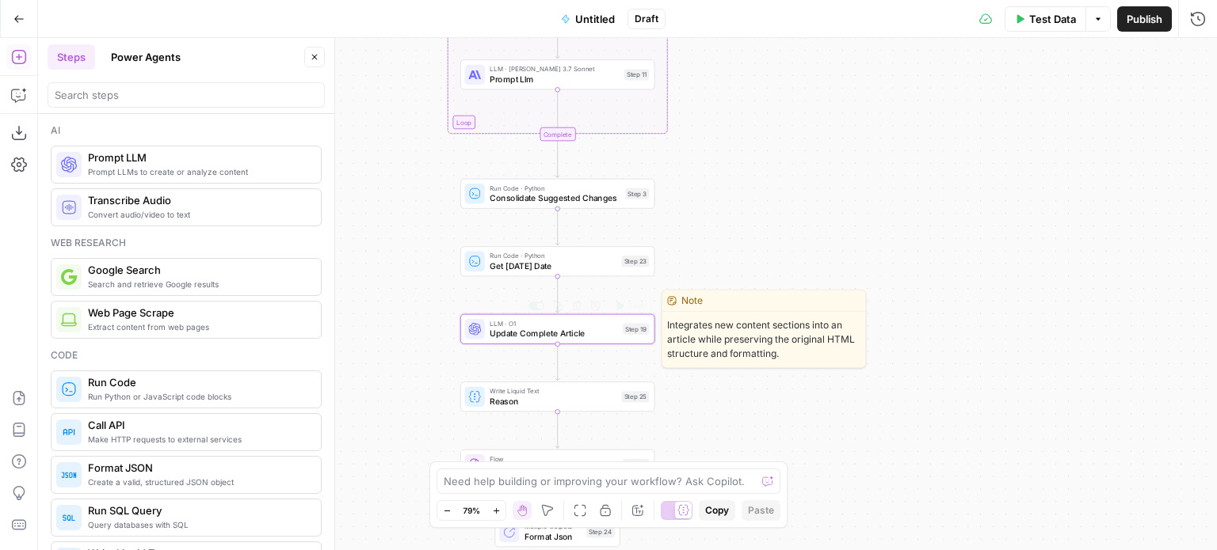
click at [531, 337] on span "Update Complete Article" at bounding box center [553, 333] width 128 height 13
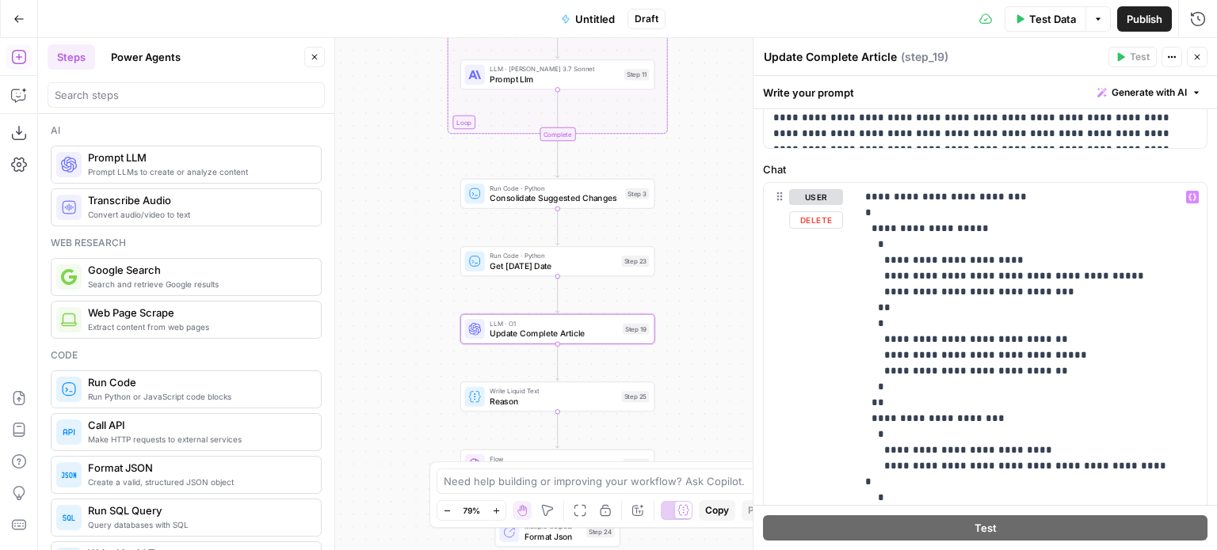
scroll to position [238, 0]
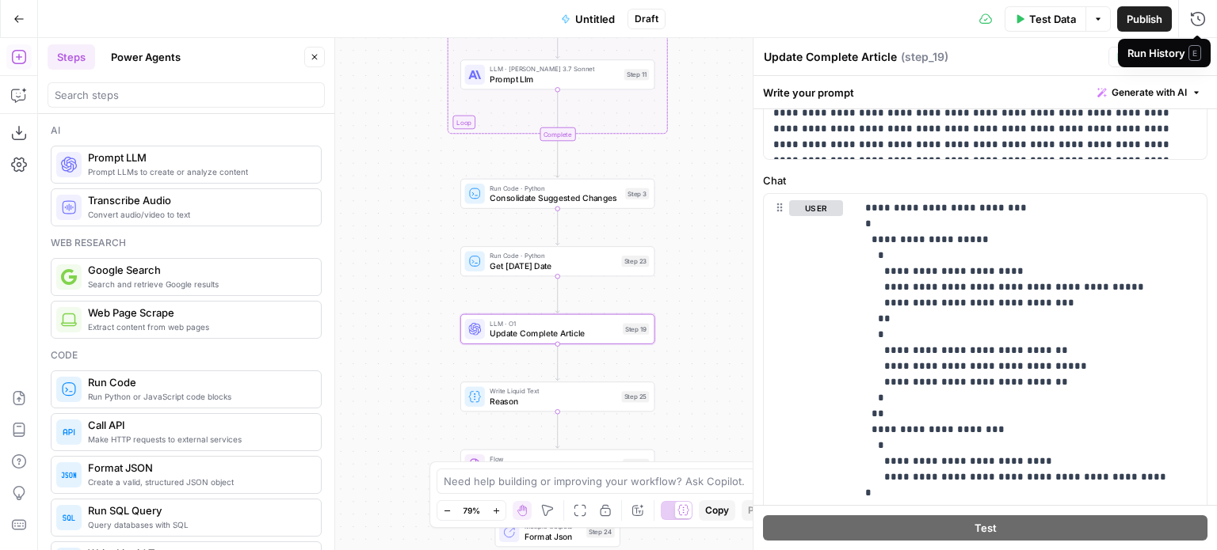
click at [1019, 61] on div "Update Complete Article Update Complete Article ( step_19 )" at bounding box center [933, 56] width 341 height 17
click at [1199, 54] on icon "button" at bounding box center [1197, 57] width 10 height 10
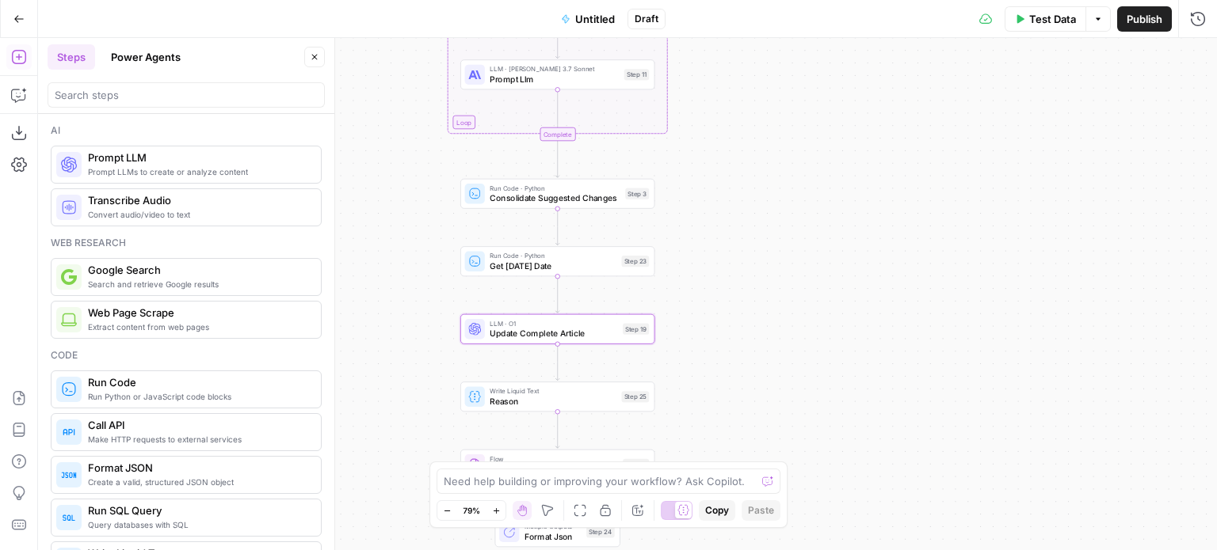
click at [928, 222] on div "Workflow Input Settings Inputs Web Page Scrape Get full HTML Step 1 Web Page Sc…" at bounding box center [627, 294] width 1179 height 512
